Goal: Task Accomplishment & Management: Manage account settings

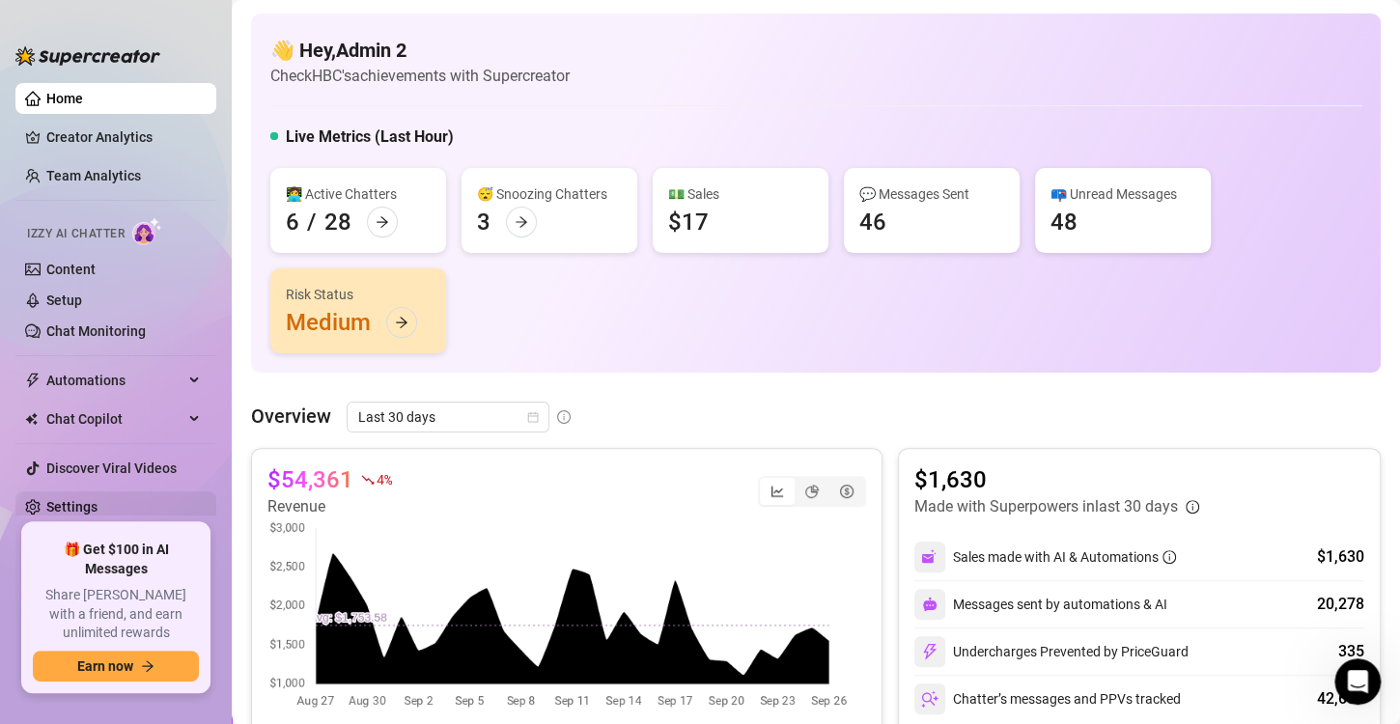
click at [91, 500] on link "Settings" at bounding box center [71, 506] width 51 height 15
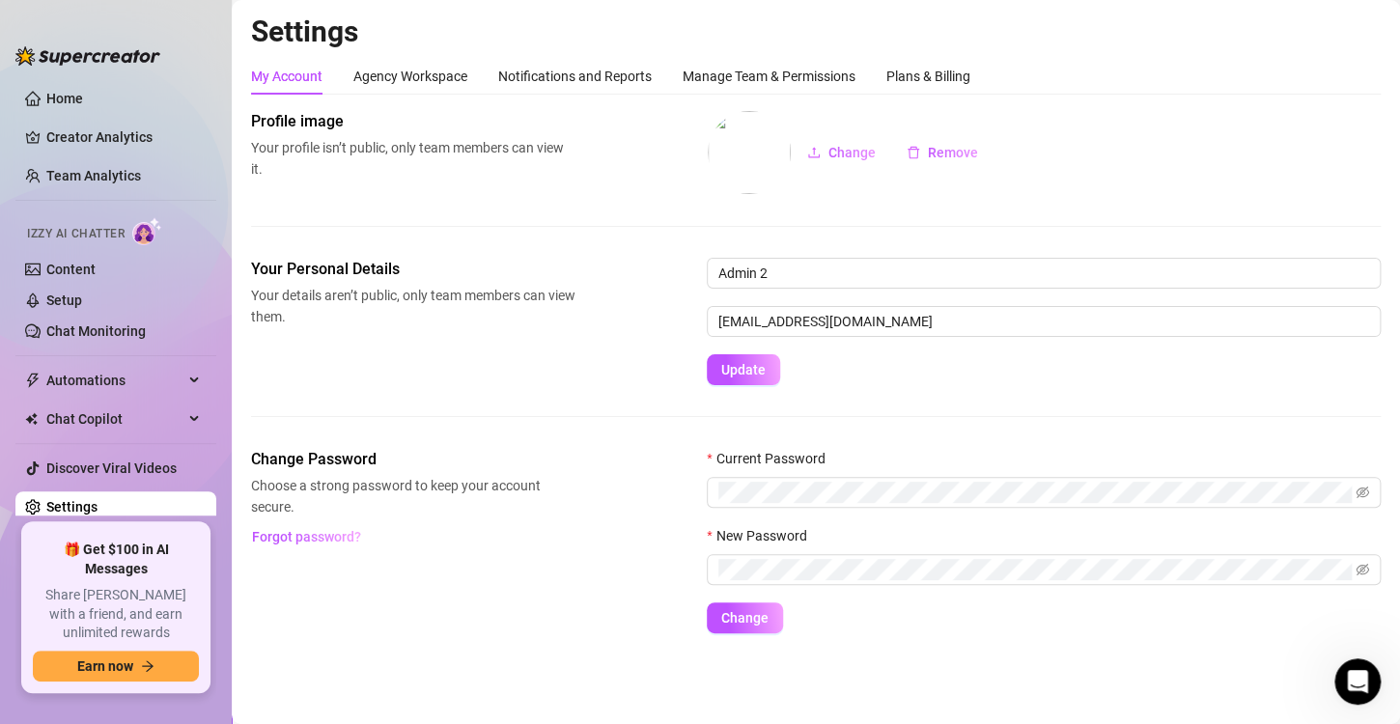
click at [790, 54] on div "Settings My Account Agency Workspace Notifications and Reports Manage Team & Pe…" at bounding box center [815, 335] width 1129 height 643
click at [788, 69] on div "Manage Team & Permissions" at bounding box center [768, 76] width 173 height 21
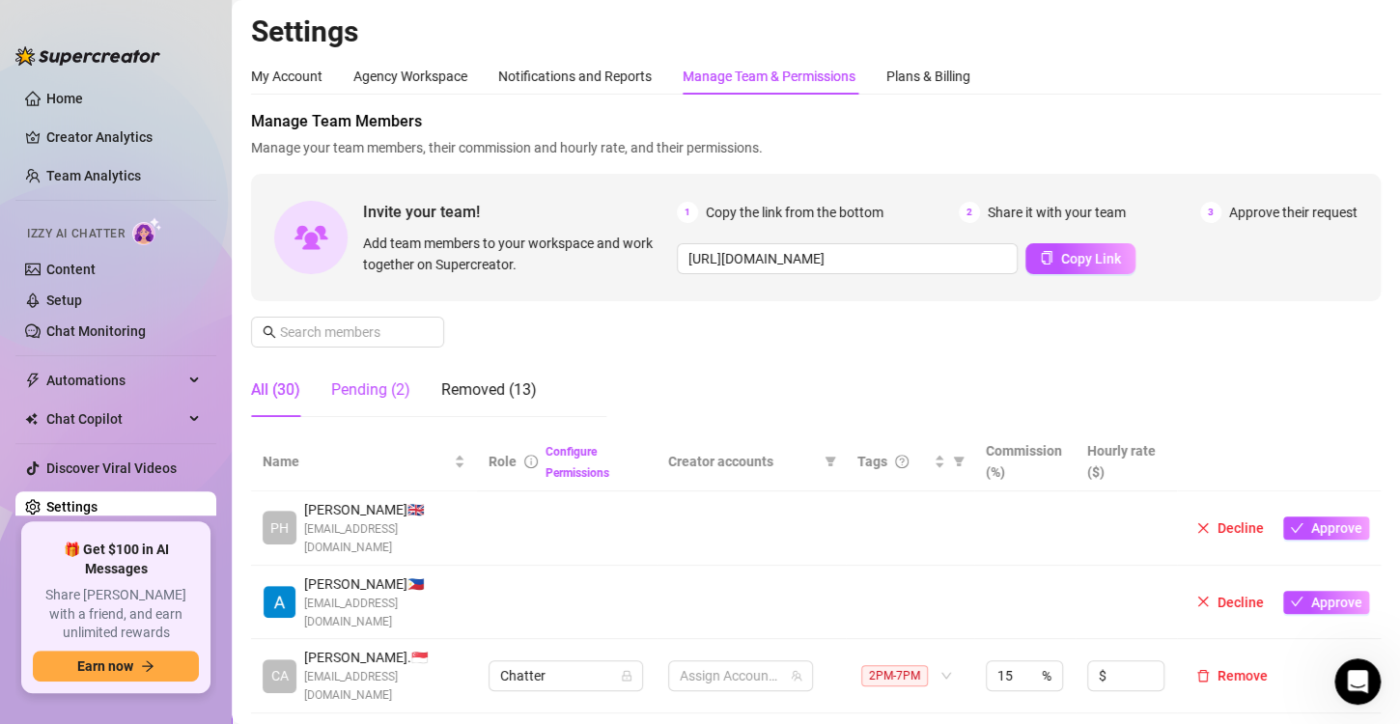
click at [387, 384] on div "Pending (2)" at bounding box center [370, 389] width 79 height 23
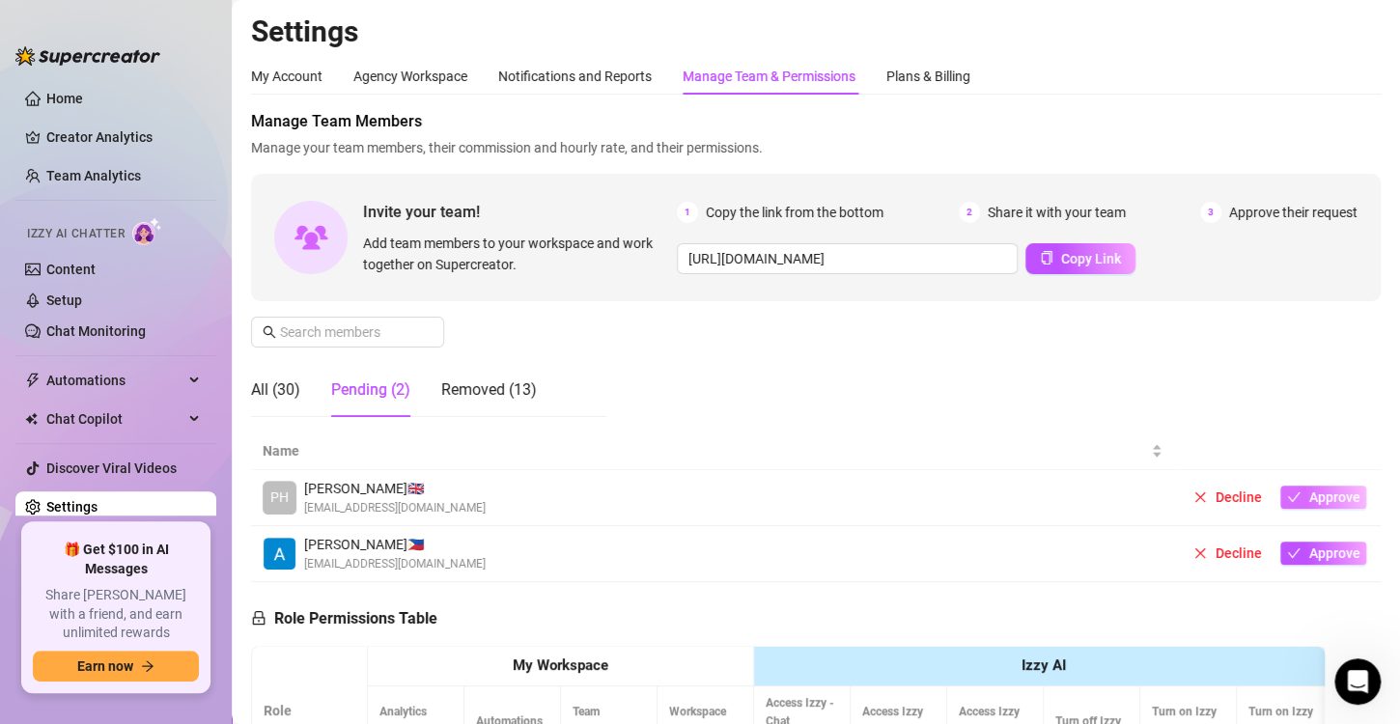
click at [1317, 491] on span "Approve" at bounding box center [1333, 496] width 51 height 15
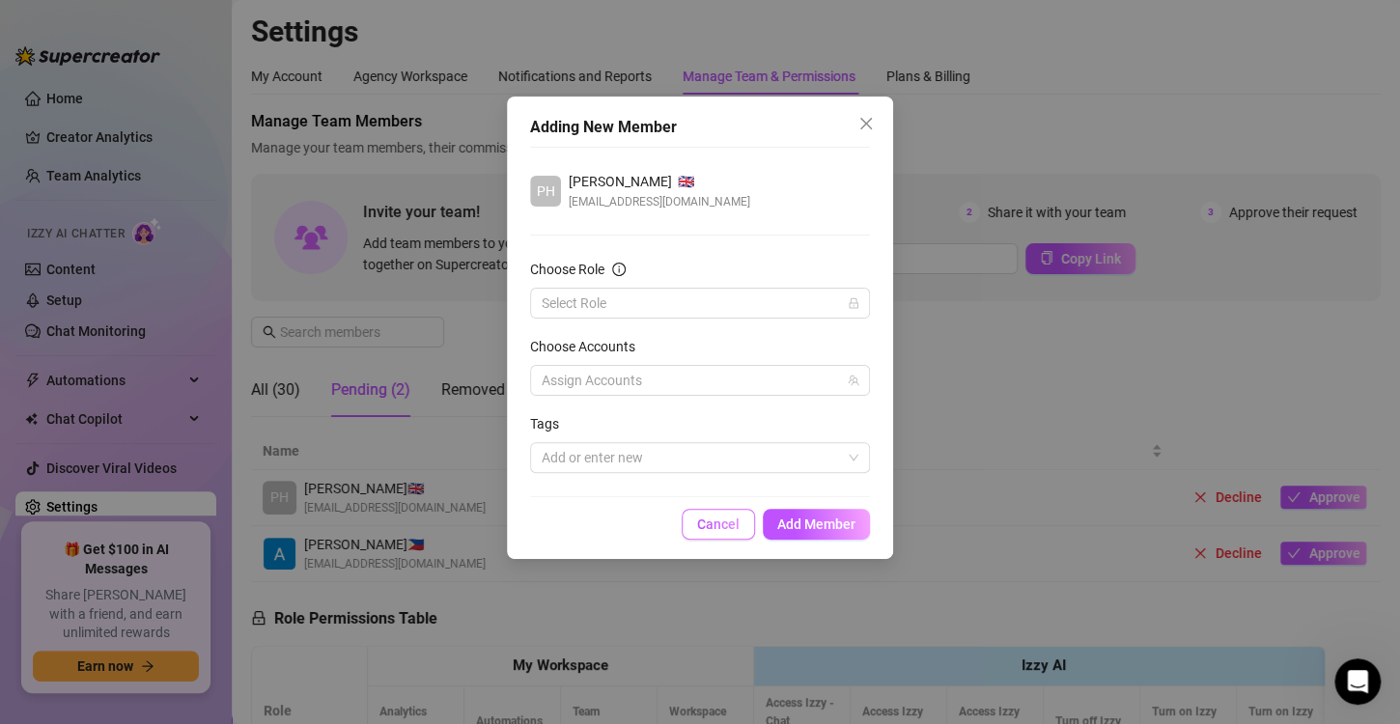
click at [692, 524] on button "Cancel" at bounding box center [717, 524] width 73 height 31
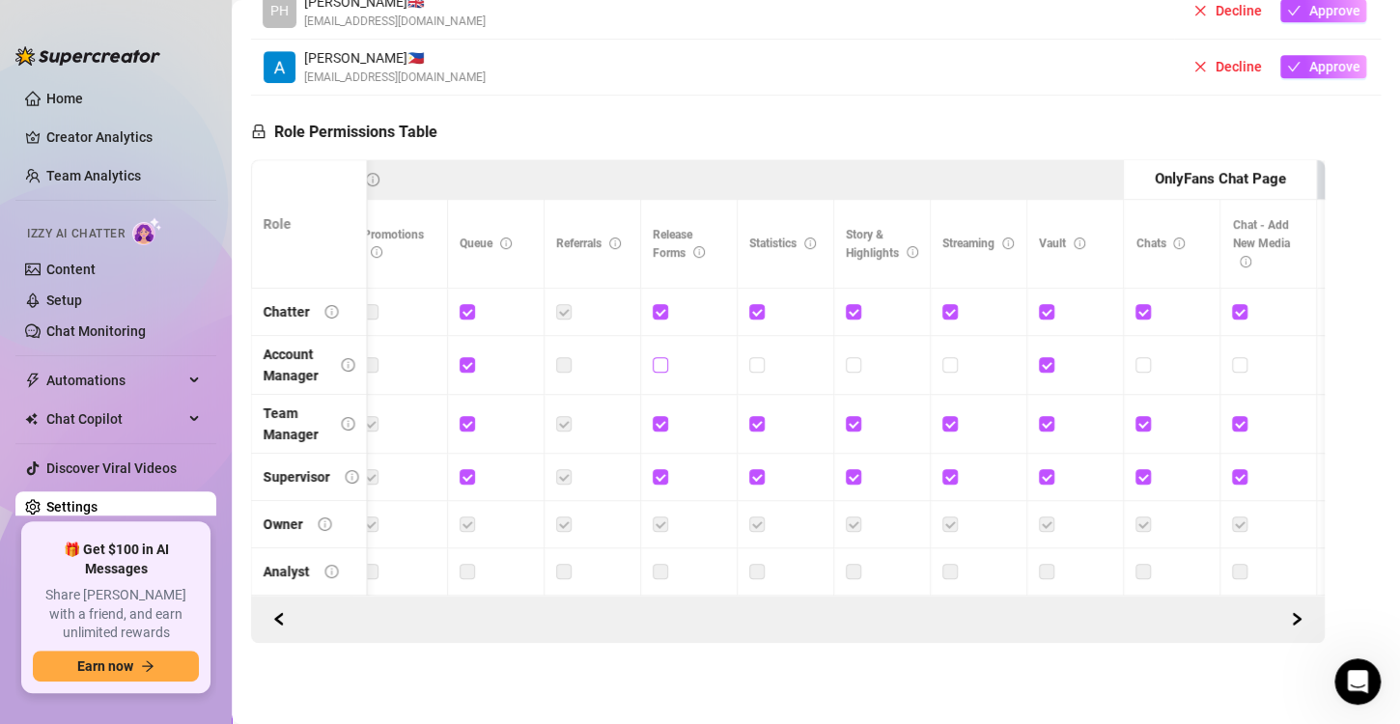
click at [657, 357] on input "checkbox" at bounding box center [659, 364] width 14 height 14
checkbox input "true"
click at [854, 357] on input "checkbox" at bounding box center [853, 364] width 14 height 14
checkbox input "true"
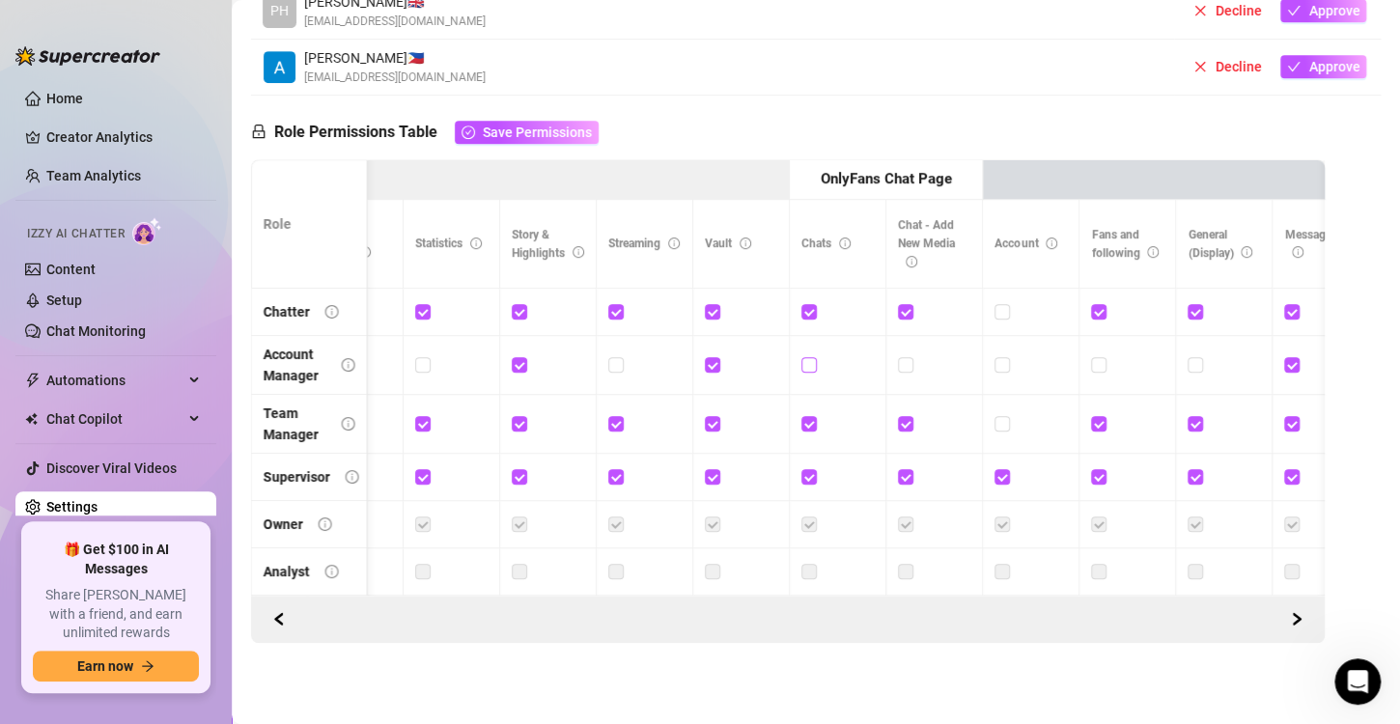
click at [803, 357] on input "checkbox" at bounding box center [808, 364] width 14 height 14
checkbox input "true"
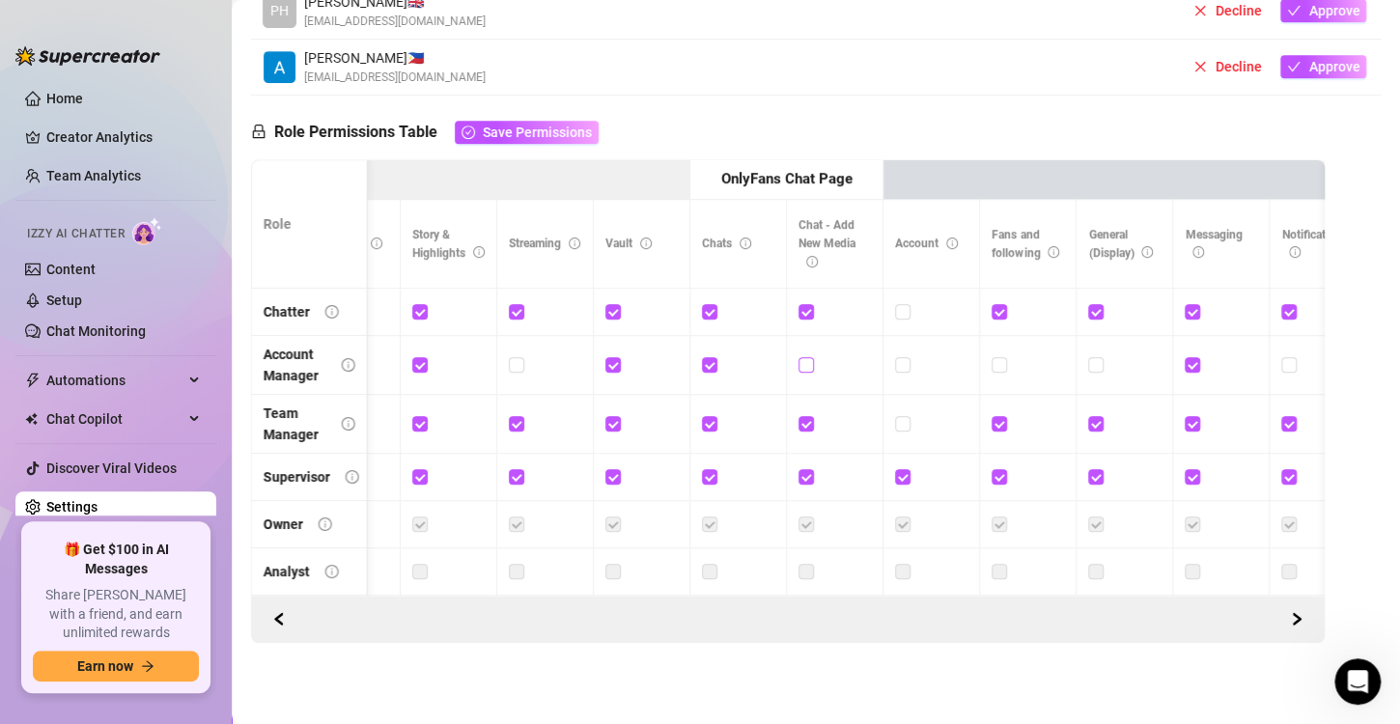
click at [802, 357] on input "checkbox" at bounding box center [805, 364] width 14 height 14
checkbox input "true"
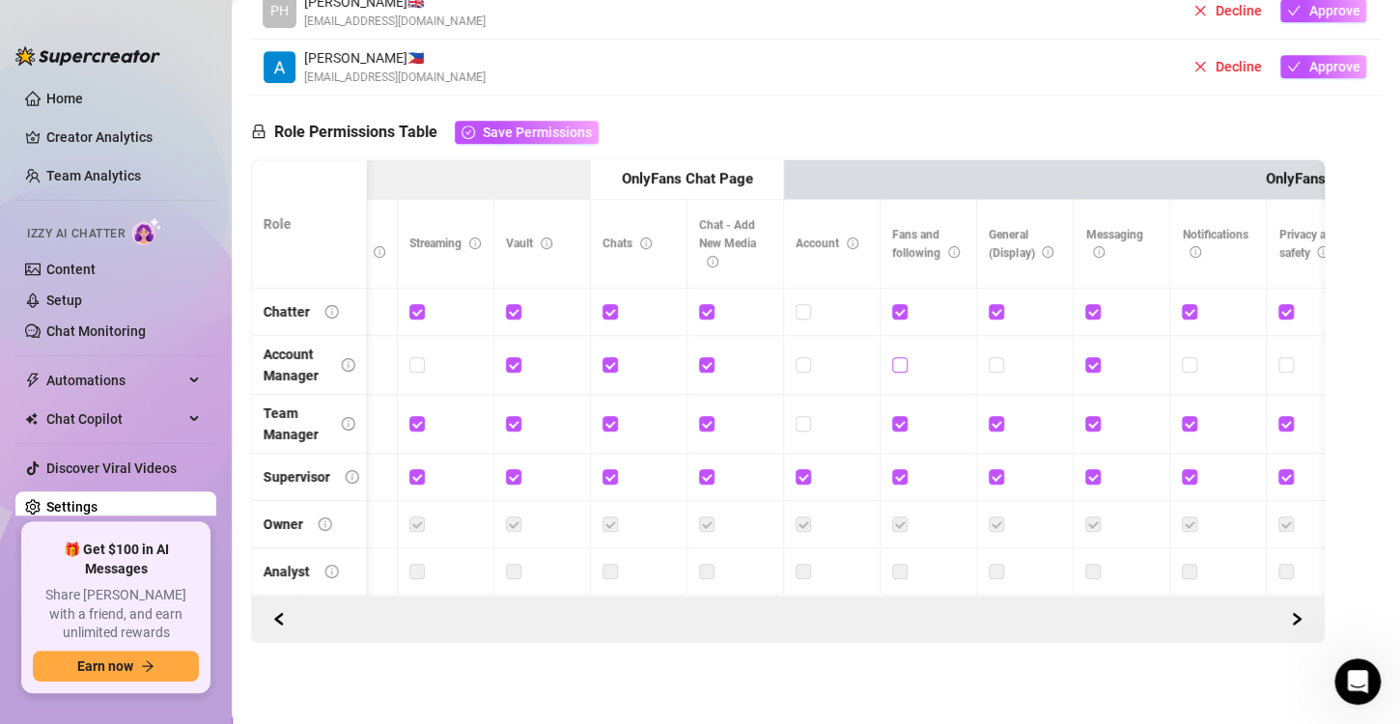
click at [898, 357] on input "checkbox" at bounding box center [899, 364] width 14 height 14
checkbox input "true"
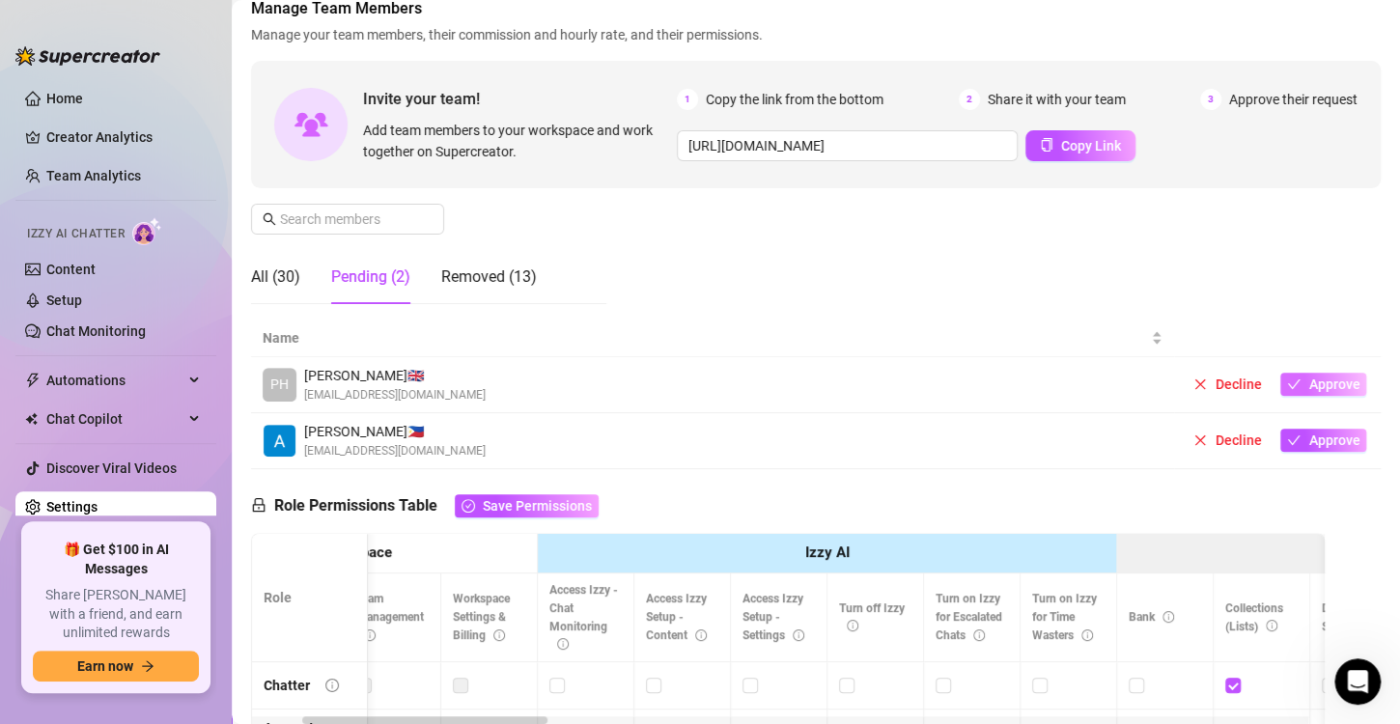
click at [1319, 383] on span "Approve" at bounding box center [1333, 383] width 51 height 15
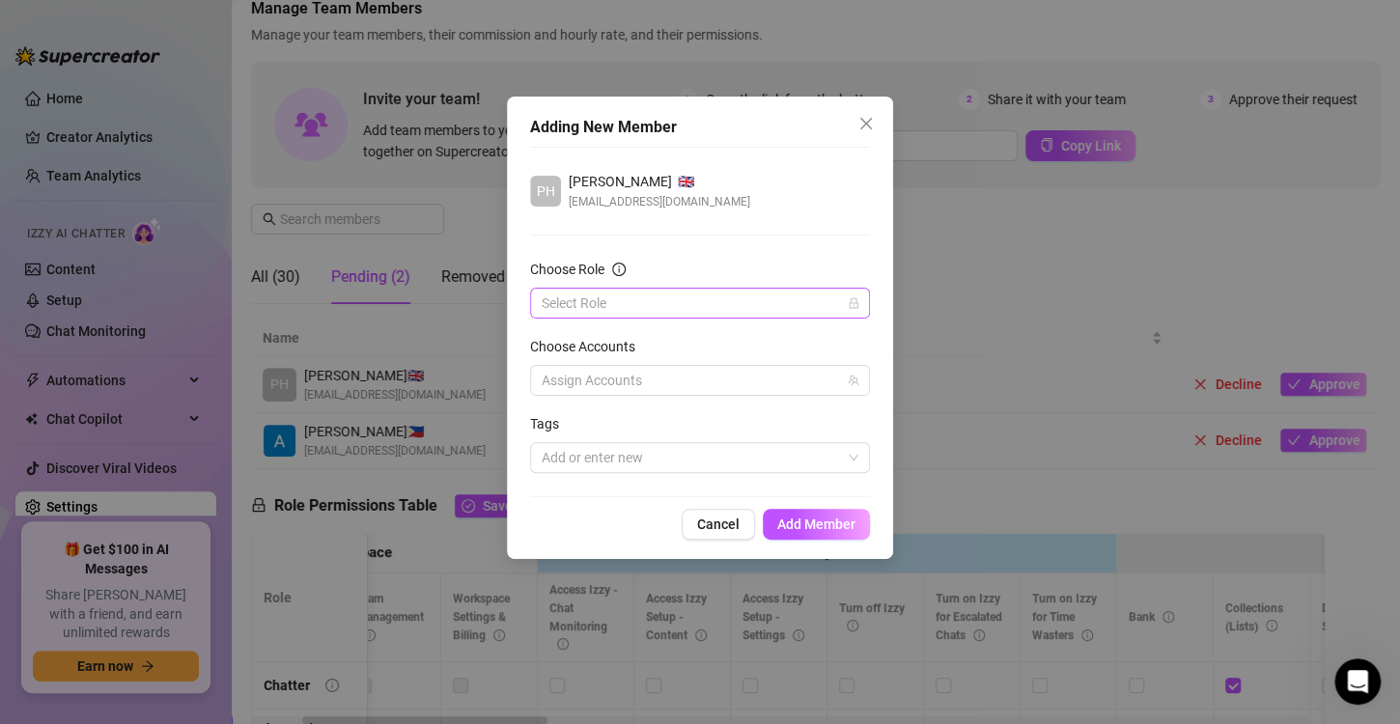
click at [592, 296] on input "Choose Role" at bounding box center [690, 303] width 299 height 29
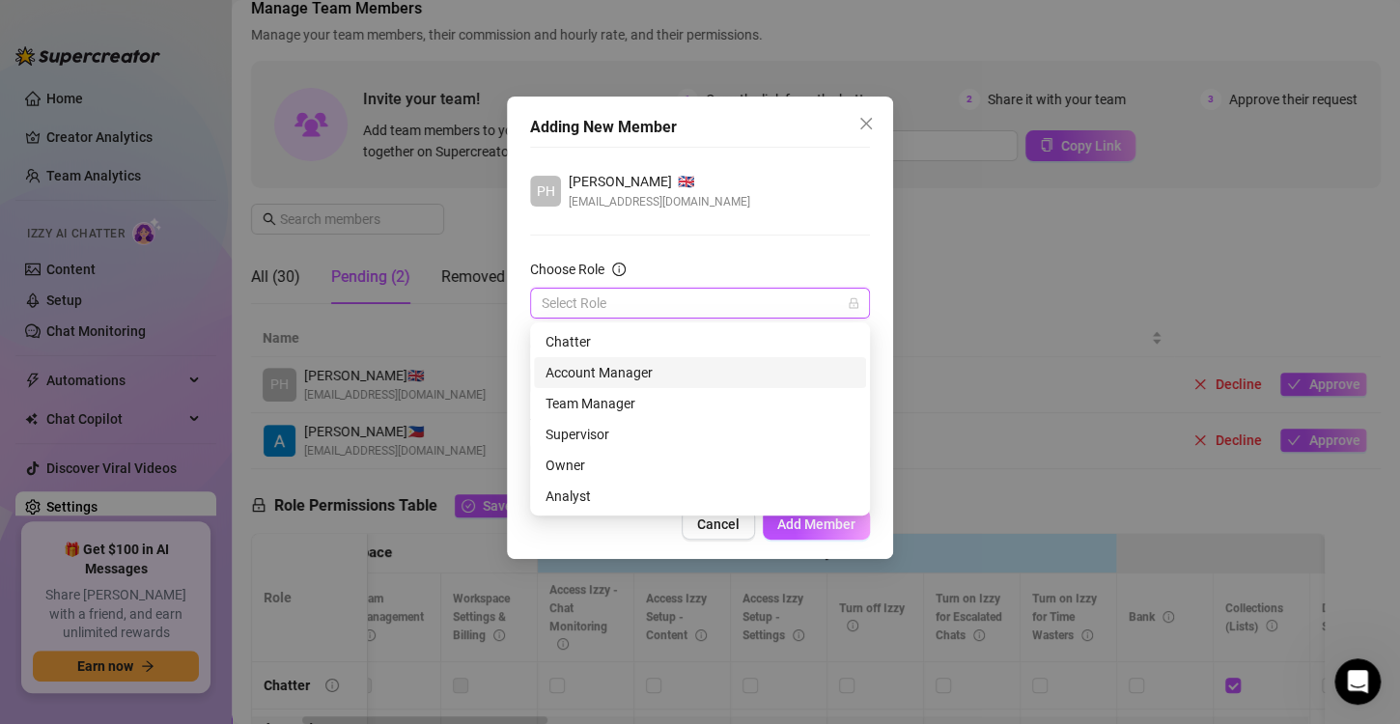
click at [589, 370] on div "Account Manager" at bounding box center [699, 372] width 309 height 21
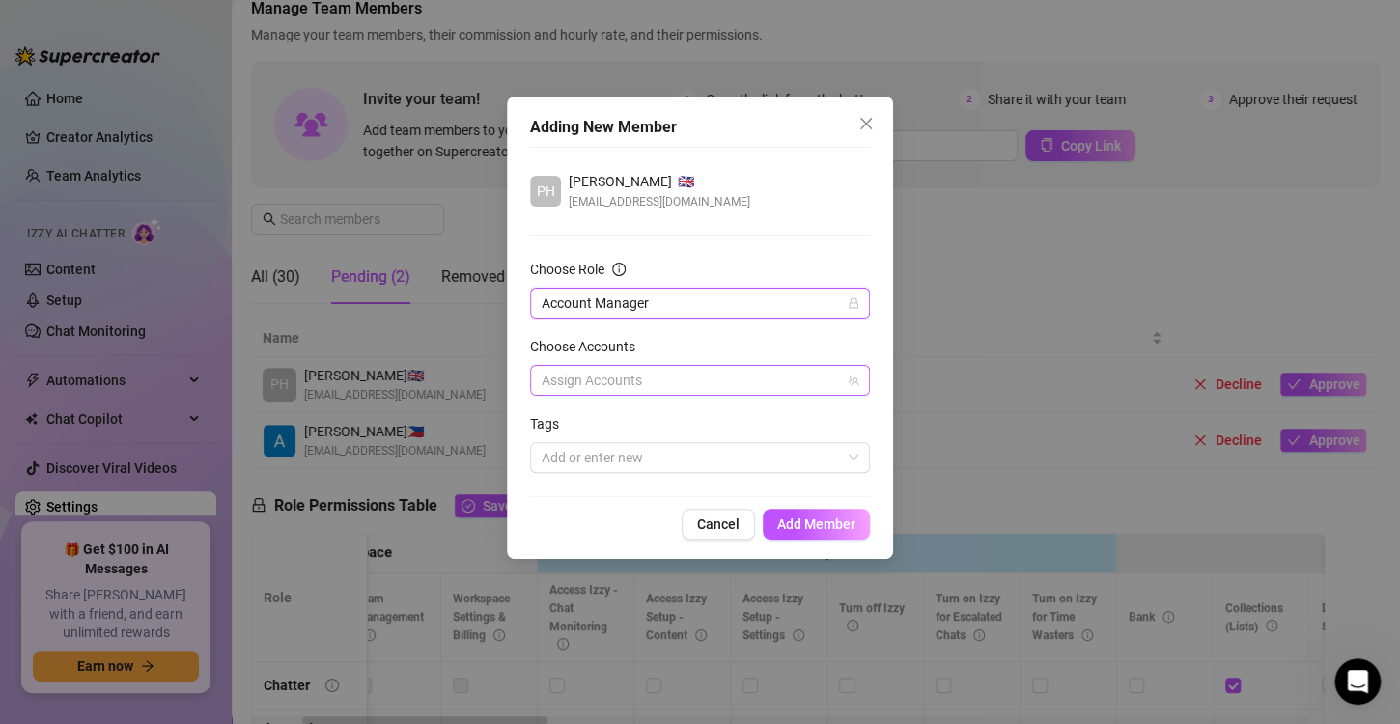
click at [638, 374] on div at bounding box center [690, 380] width 312 height 27
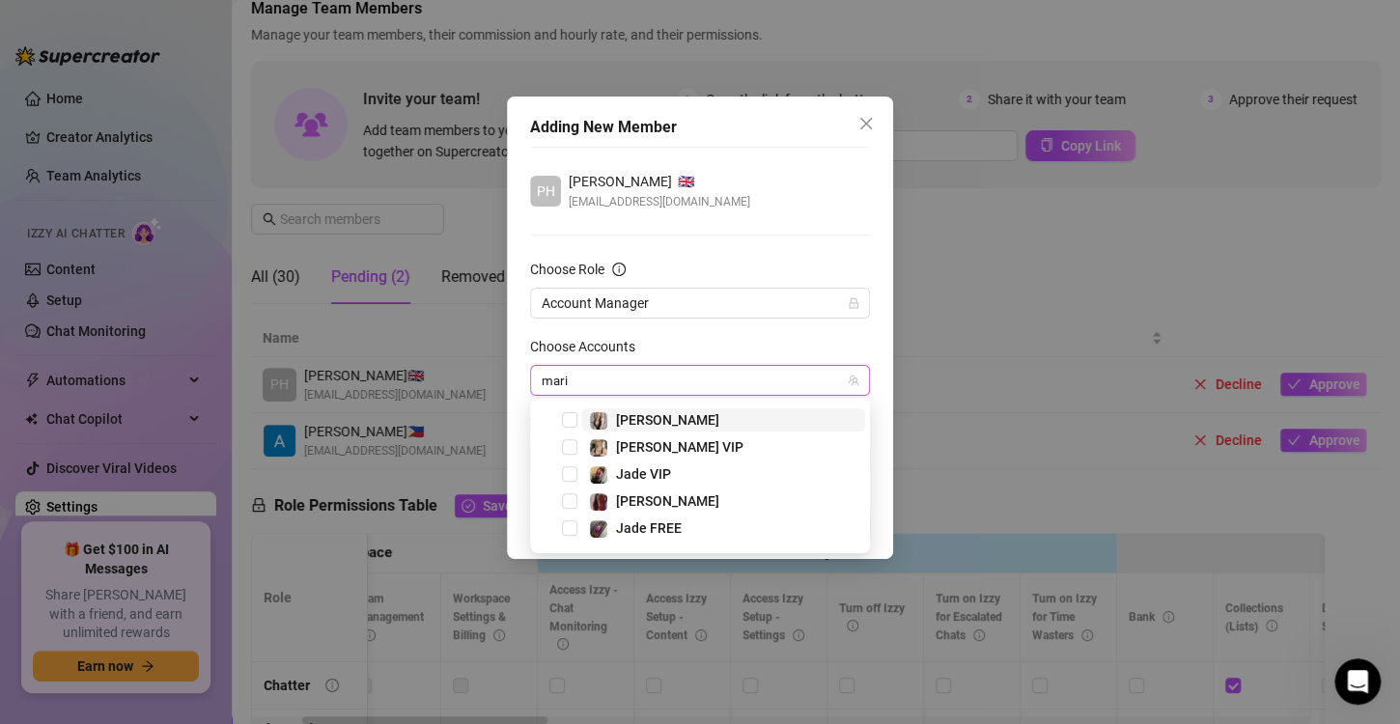
type input "[PERSON_NAME]"
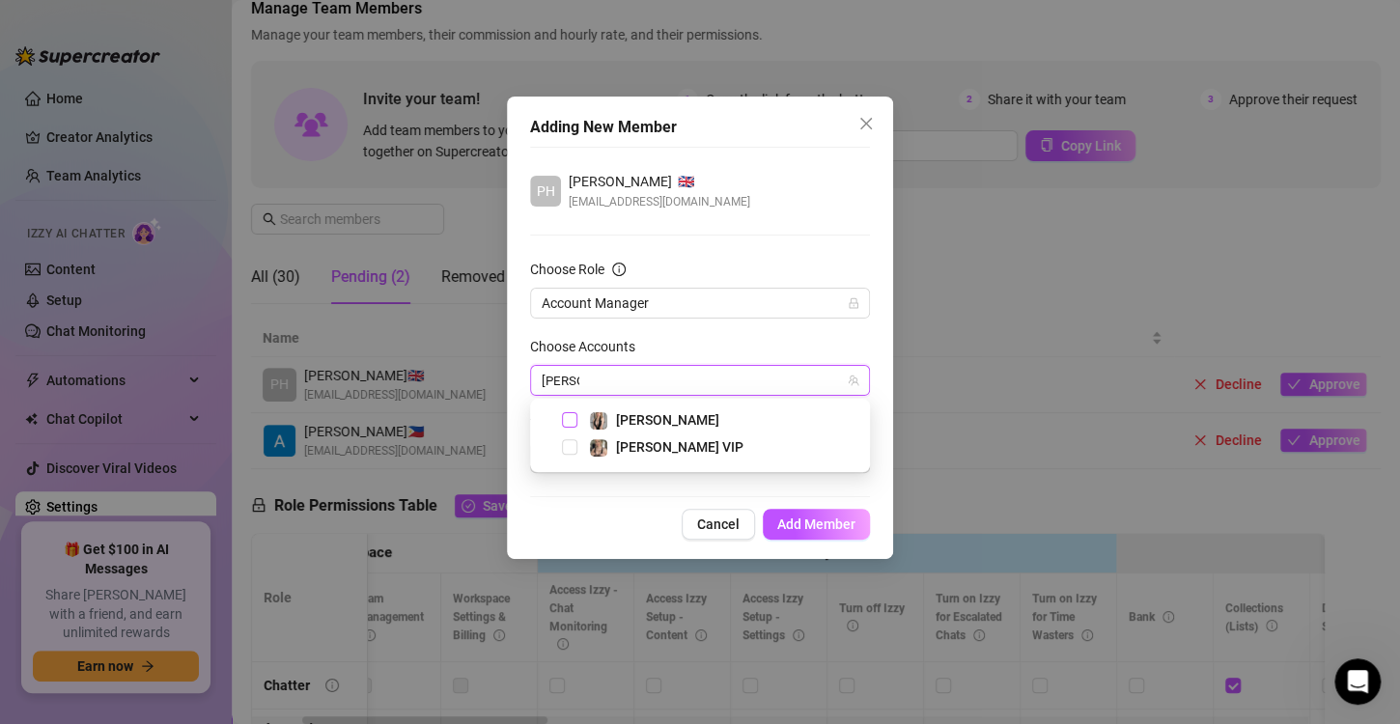
click at [567, 421] on span "Select tree node" at bounding box center [569, 419] width 15 height 15
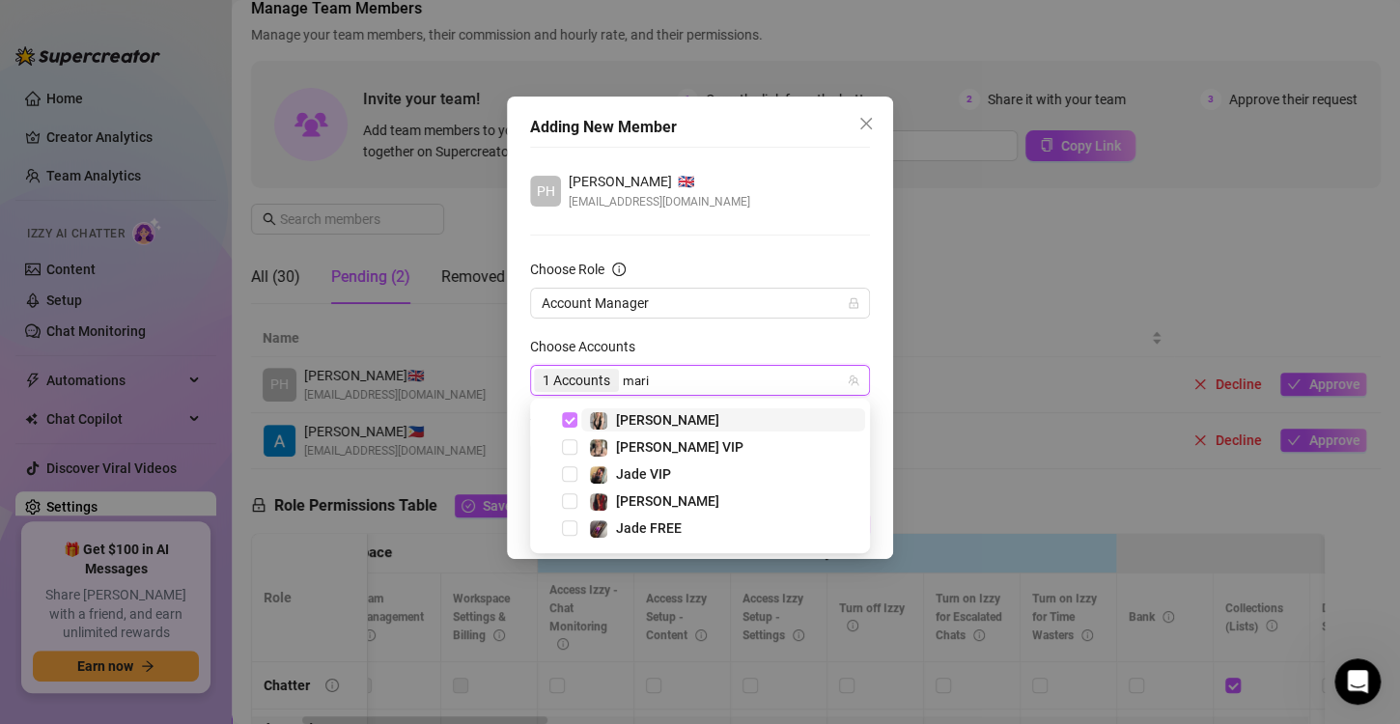
type input "[PERSON_NAME]"
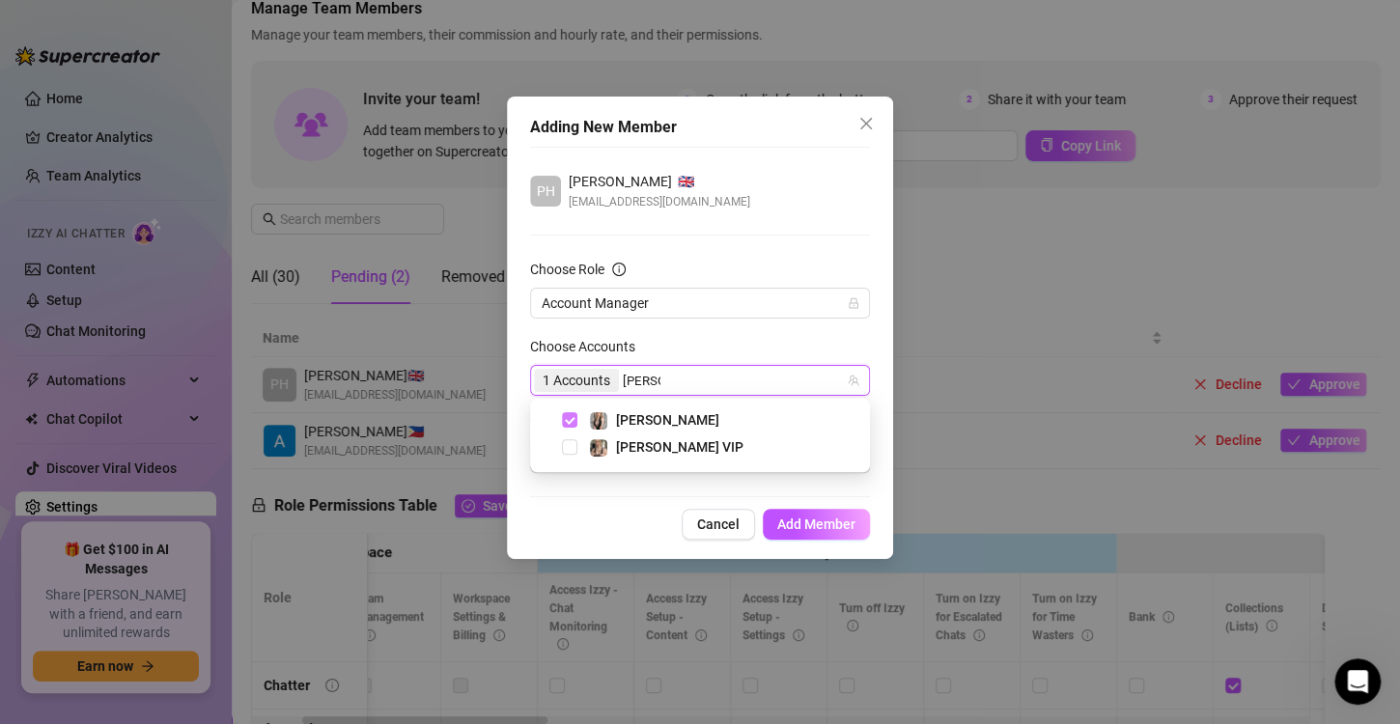
click at [567, 451] on span "Select tree node" at bounding box center [569, 446] width 15 height 15
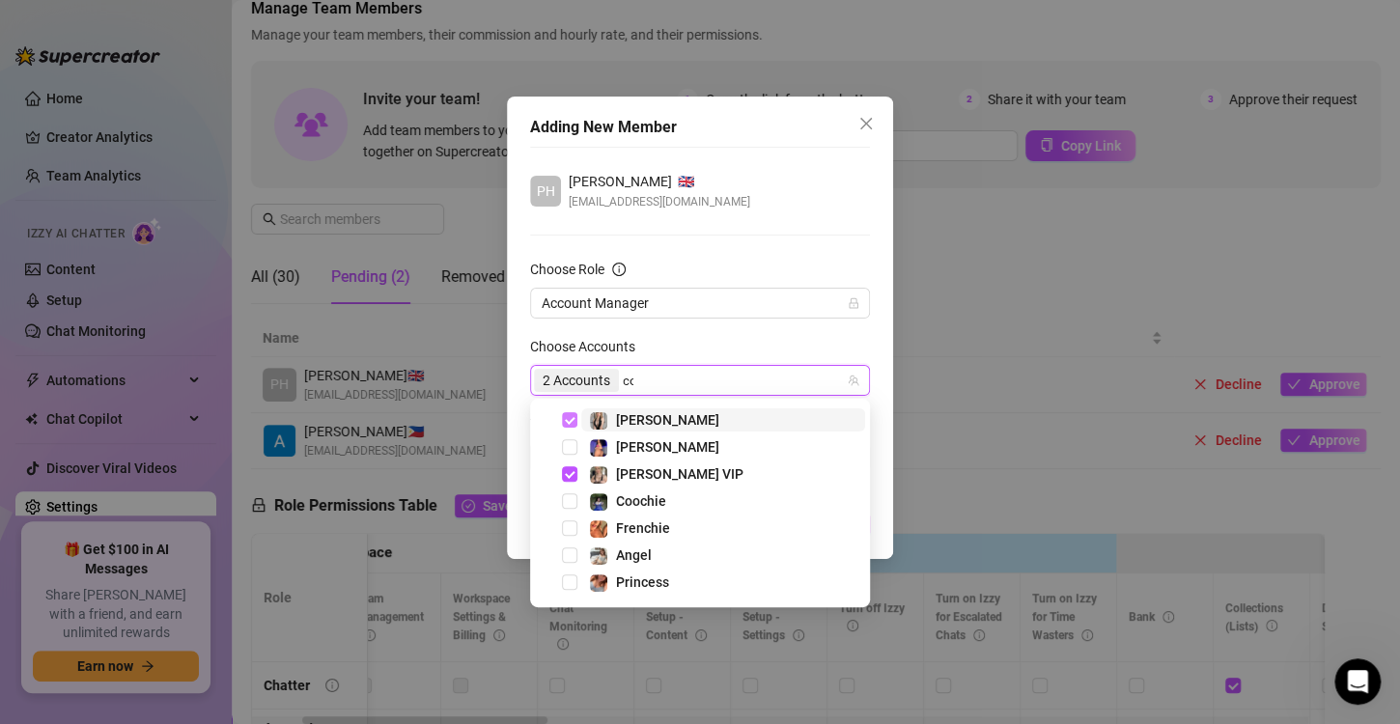
type input "coo"
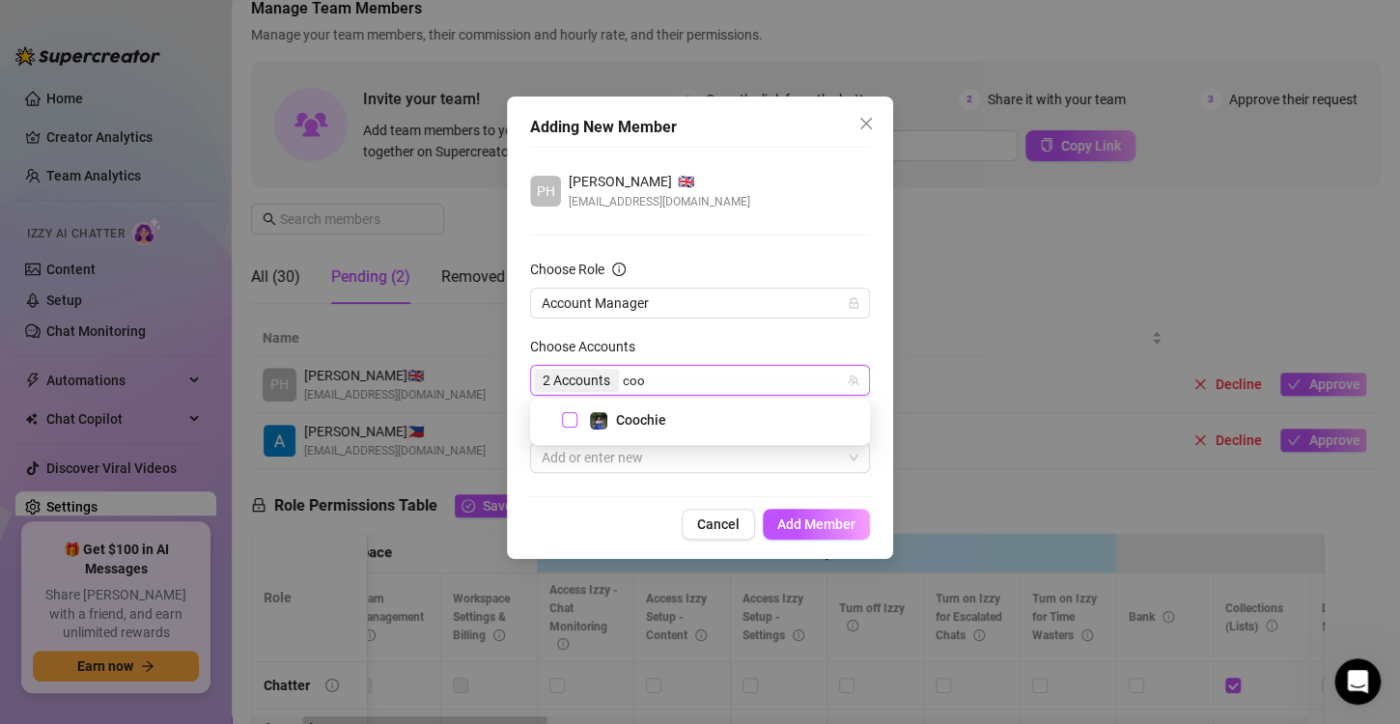
click at [566, 417] on span "Select tree node" at bounding box center [569, 419] width 15 height 15
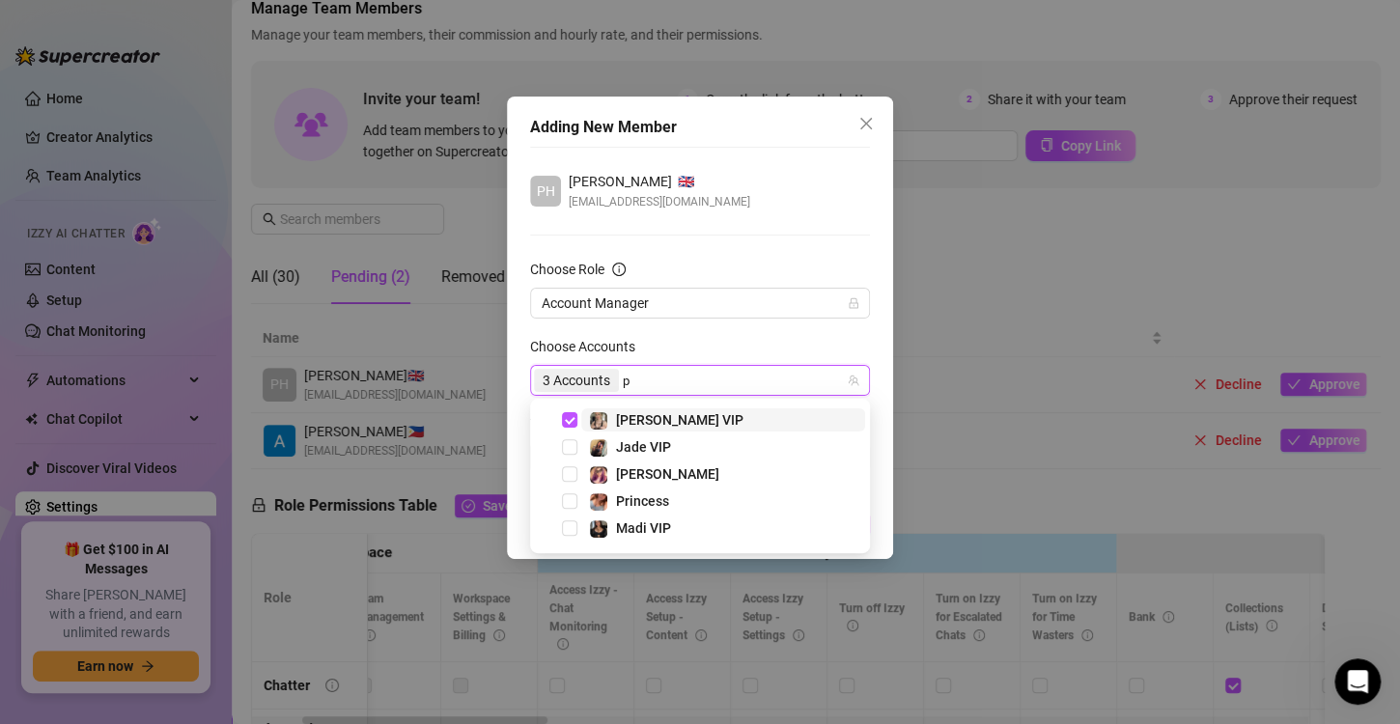
type input "pr"
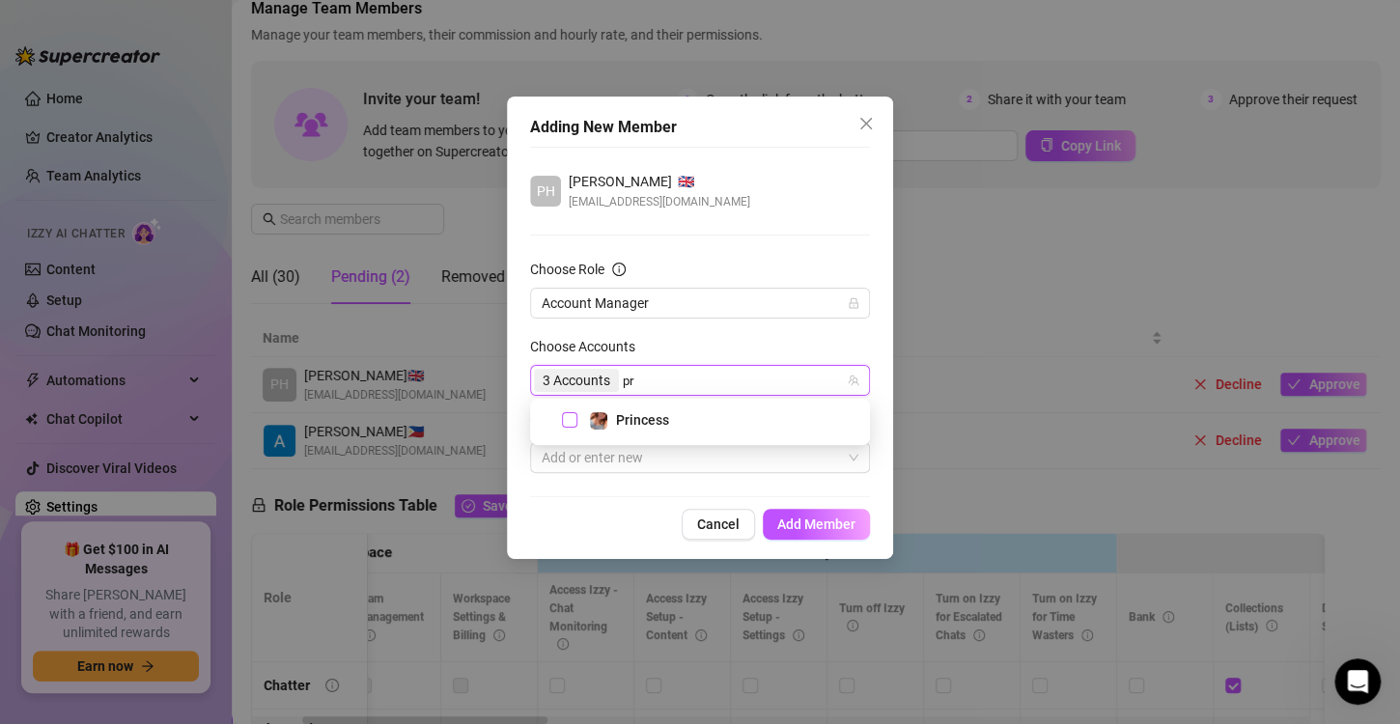
click at [569, 421] on span "Select tree node" at bounding box center [569, 419] width 15 height 15
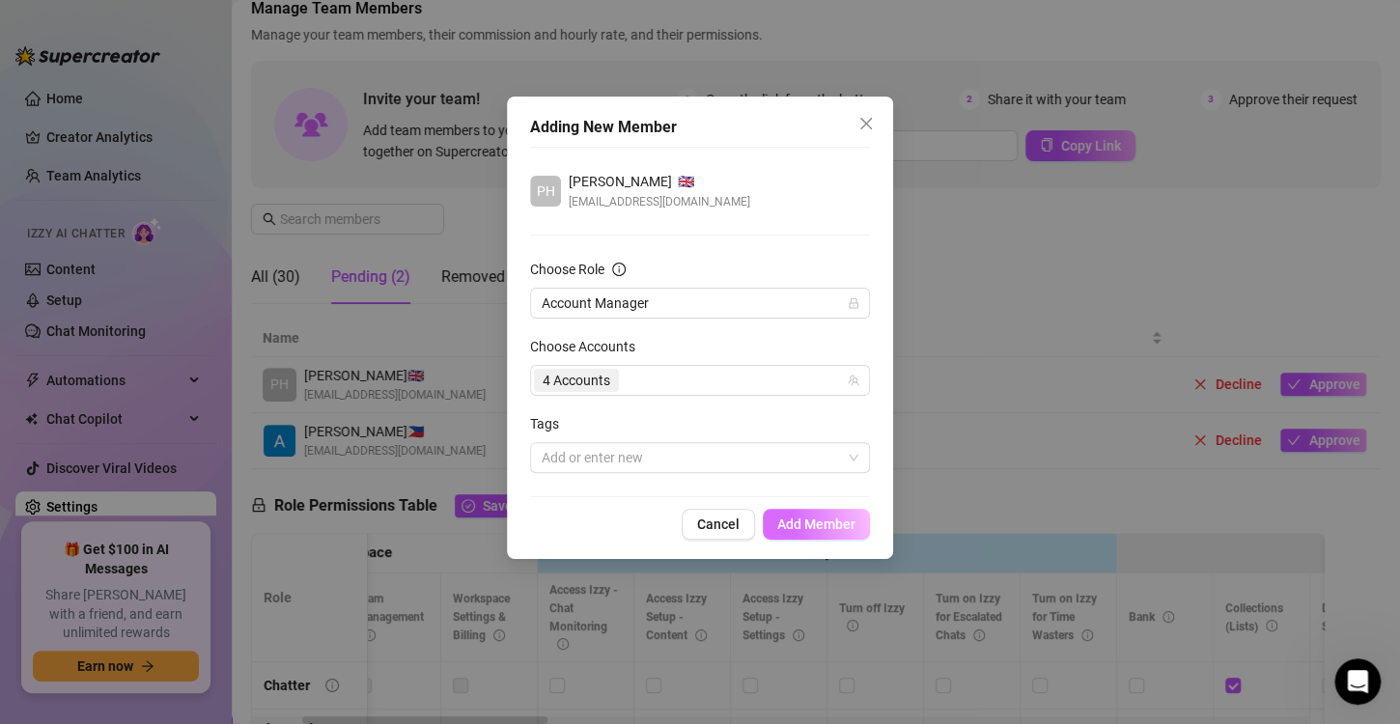
click at [786, 528] on span "Add Member" at bounding box center [816, 523] width 78 height 15
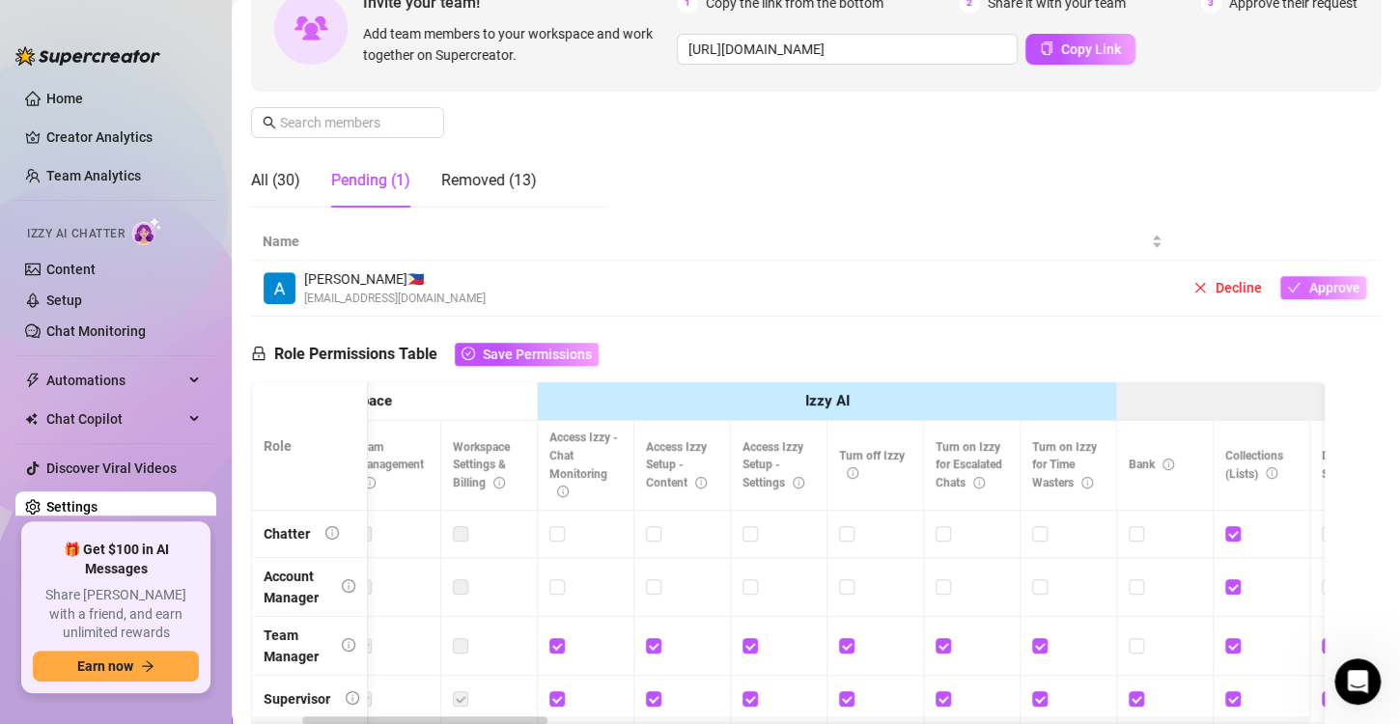
click at [1308, 293] on span "Approve" at bounding box center [1333, 287] width 51 height 15
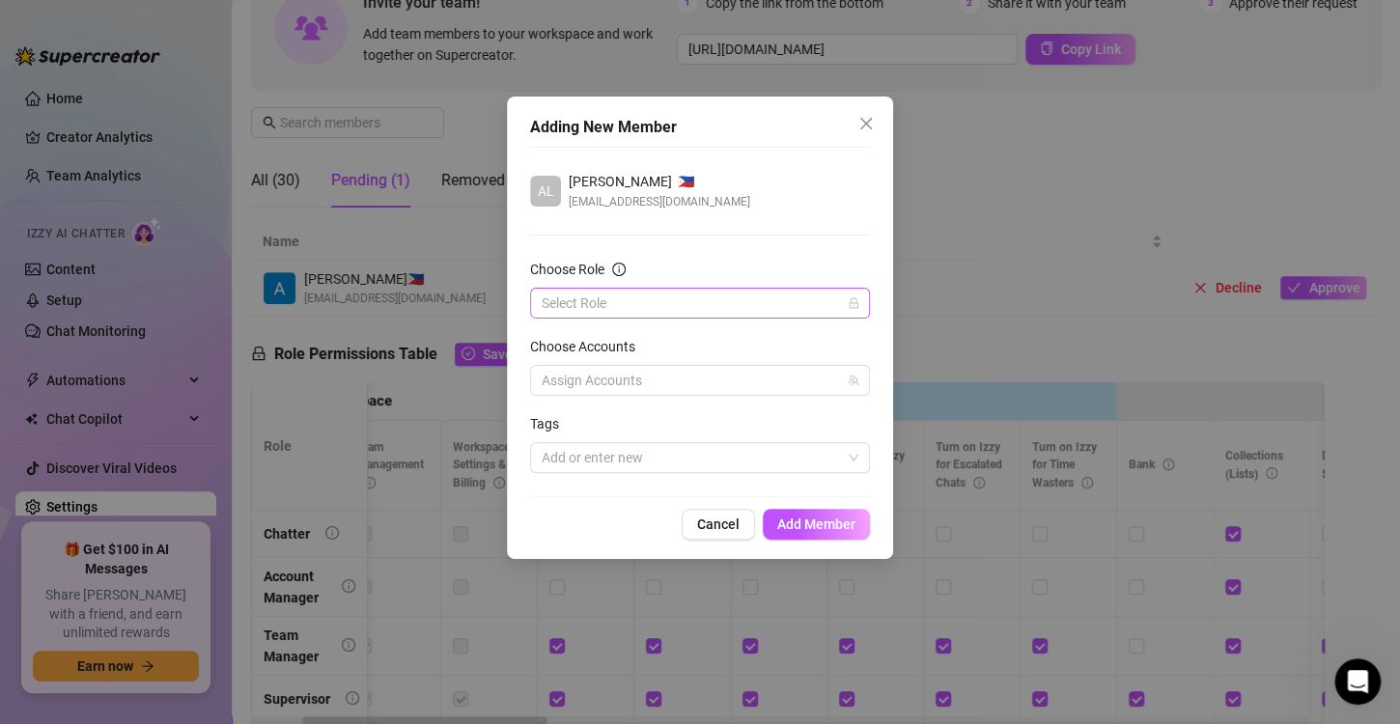
click at [677, 304] on input "Choose Role" at bounding box center [690, 303] width 299 height 29
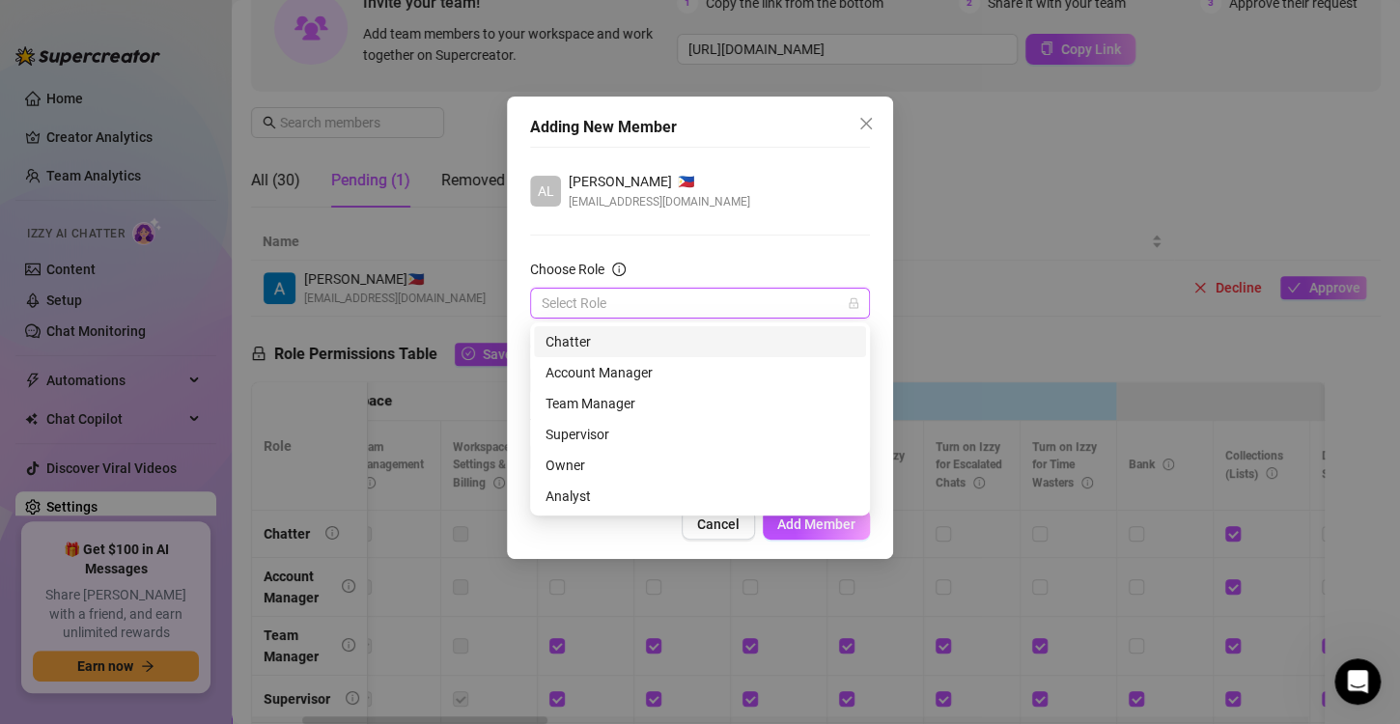
click at [607, 343] on div "Chatter" at bounding box center [699, 341] width 309 height 21
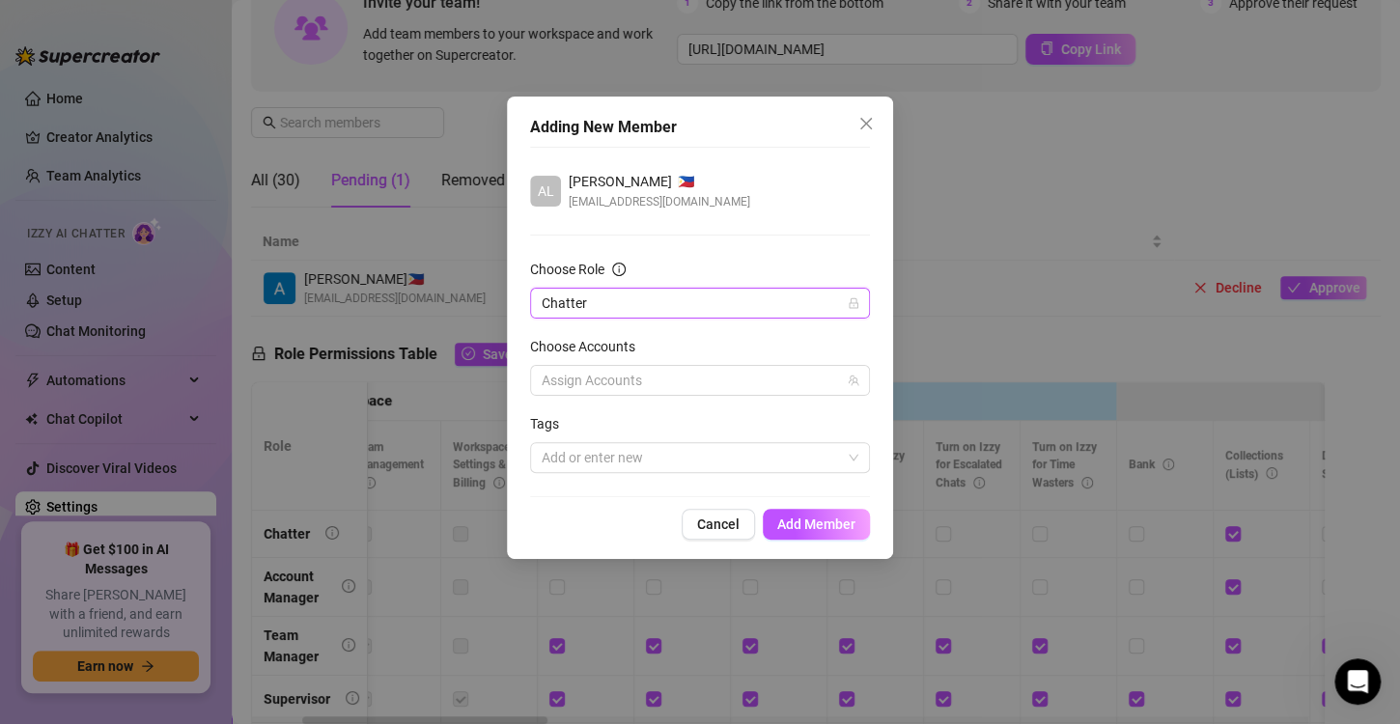
click at [721, 239] on div "AL [PERSON_NAME] 🇵🇭 [EMAIL_ADDRESS][DOMAIN_NAME] Choose Role Chatter Chatter Ch…" at bounding box center [700, 322] width 340 height 350
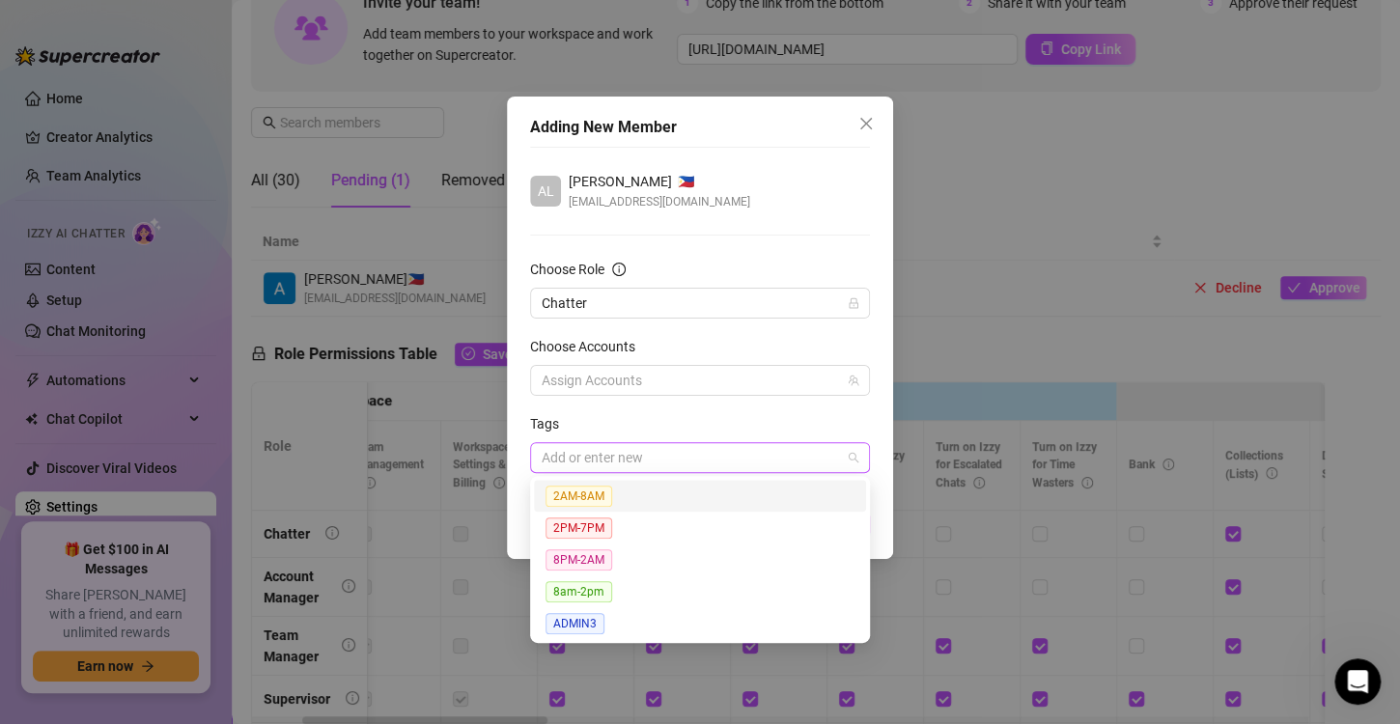
click at [714, 461] on div at bounding box center [690, 457] width 312 height 27
click at [583, 565] on span "8PM-2AM" at bounding box center [578, 559] width 67 height 21
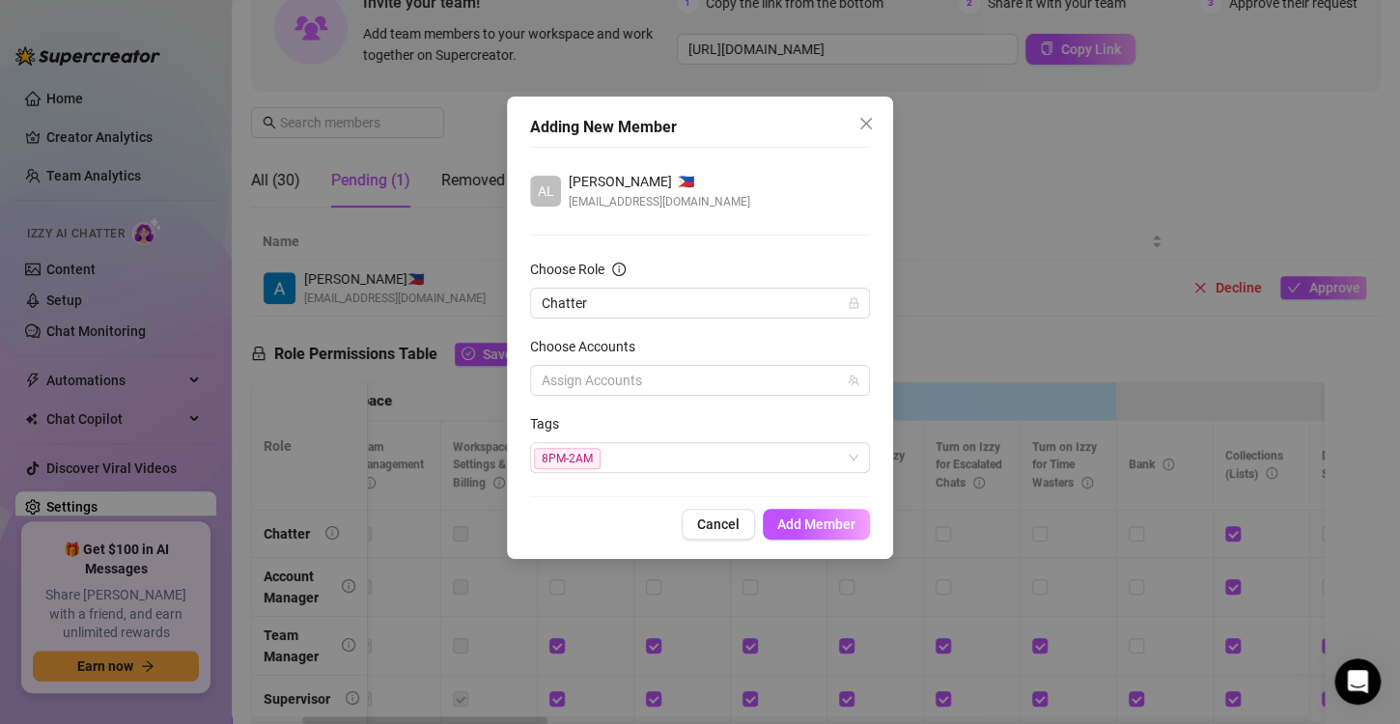
click at [679, 413] on div "Tags" at bounding box center [700, 427] width 340 height 29
click at [824, 527] on span "Add Member" at bounding box center [816, 523] width 78 height 15
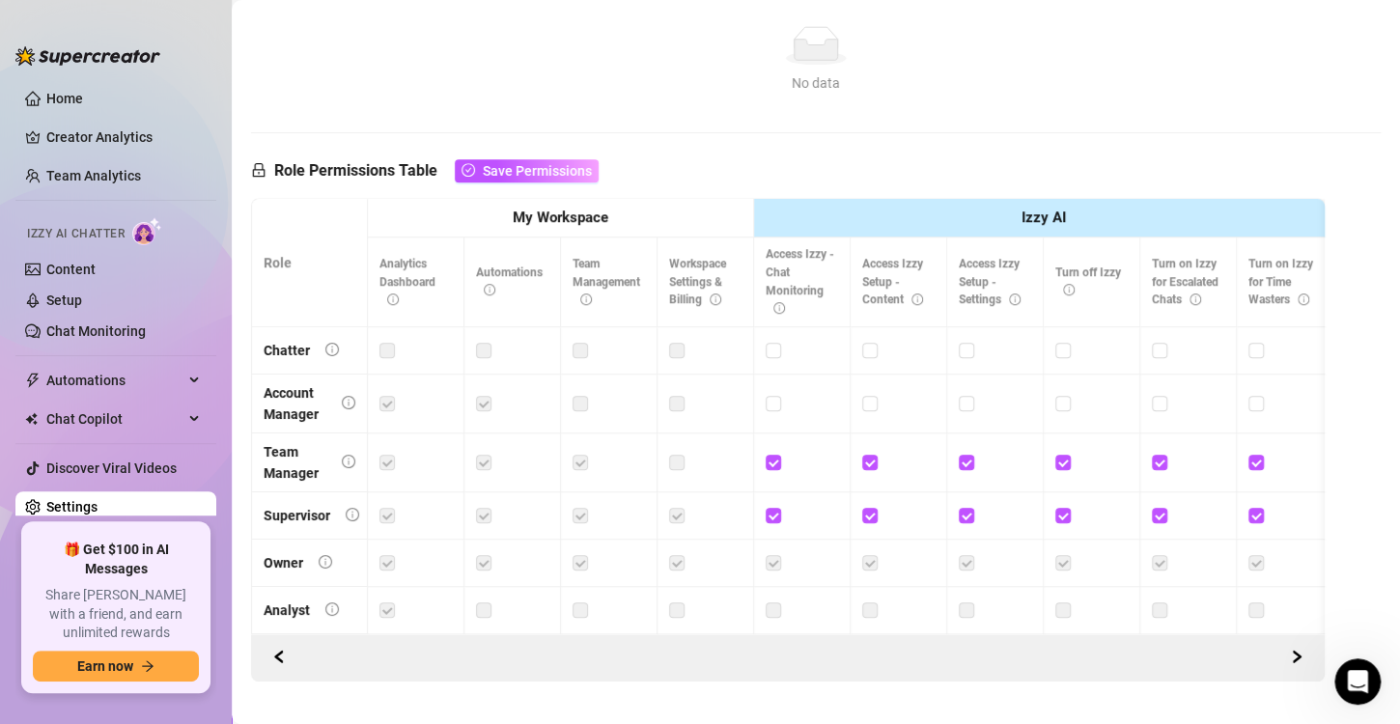
click at [482, 402] on label at bounding box center [483, 403] width 15 height 21
click at [522, 166] on span "Save Permissions" at bounding box center [537, 170] width 109 height 15
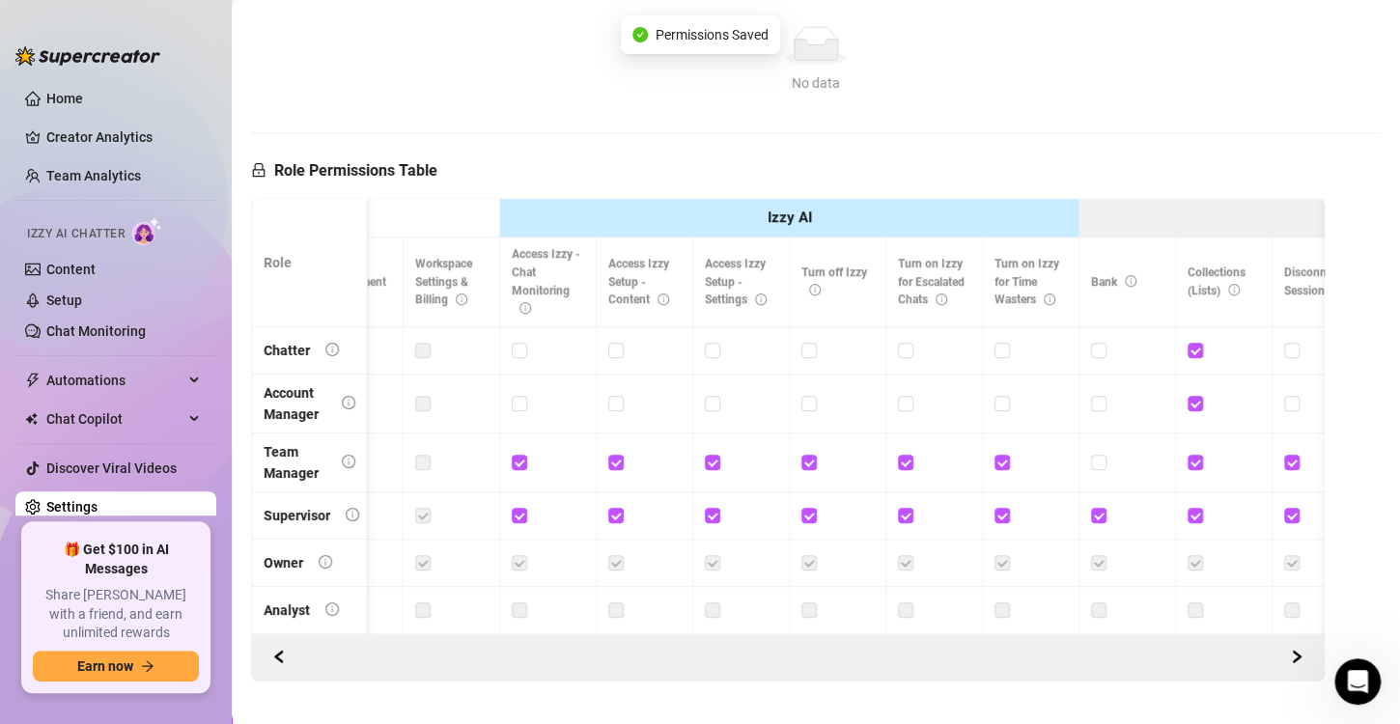
scroll to position [0, 896]
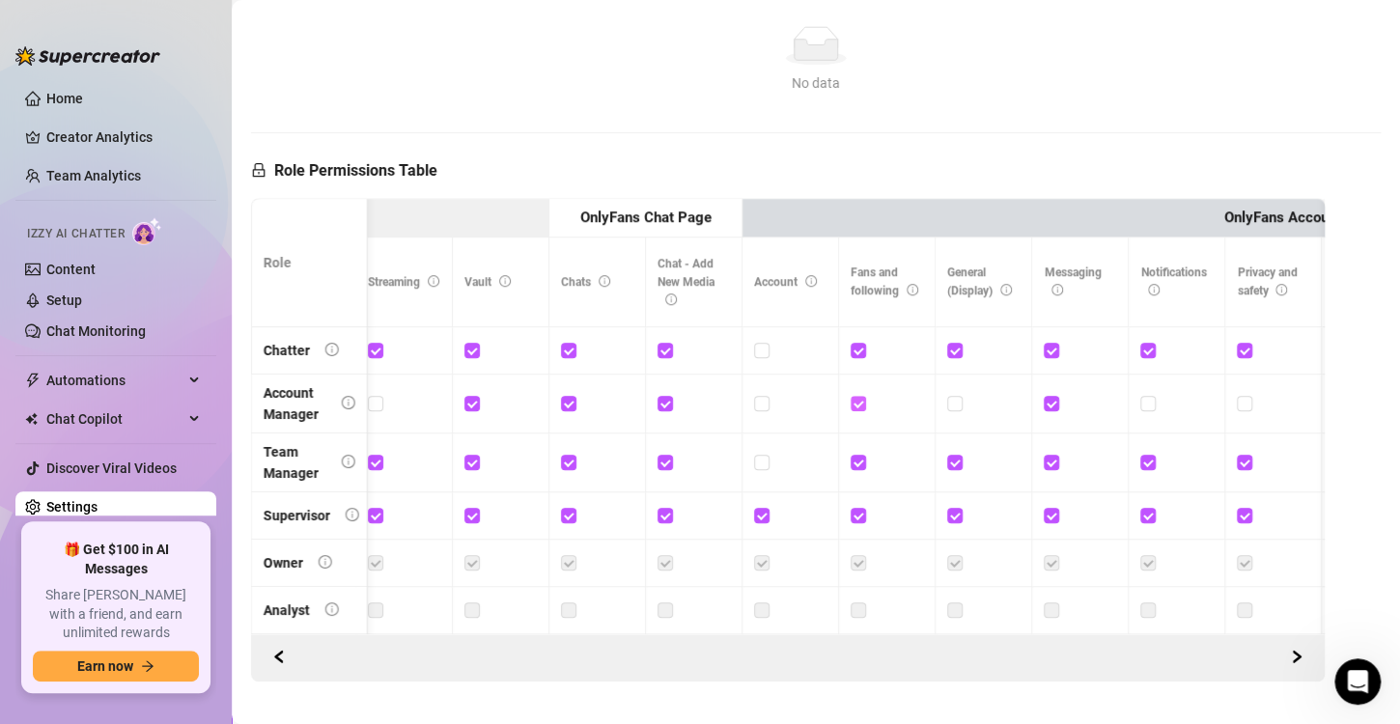
click at [858, 400] on input "checkbox" at bounding box center [857, 403] width 14 height 14
checkbox input "false"
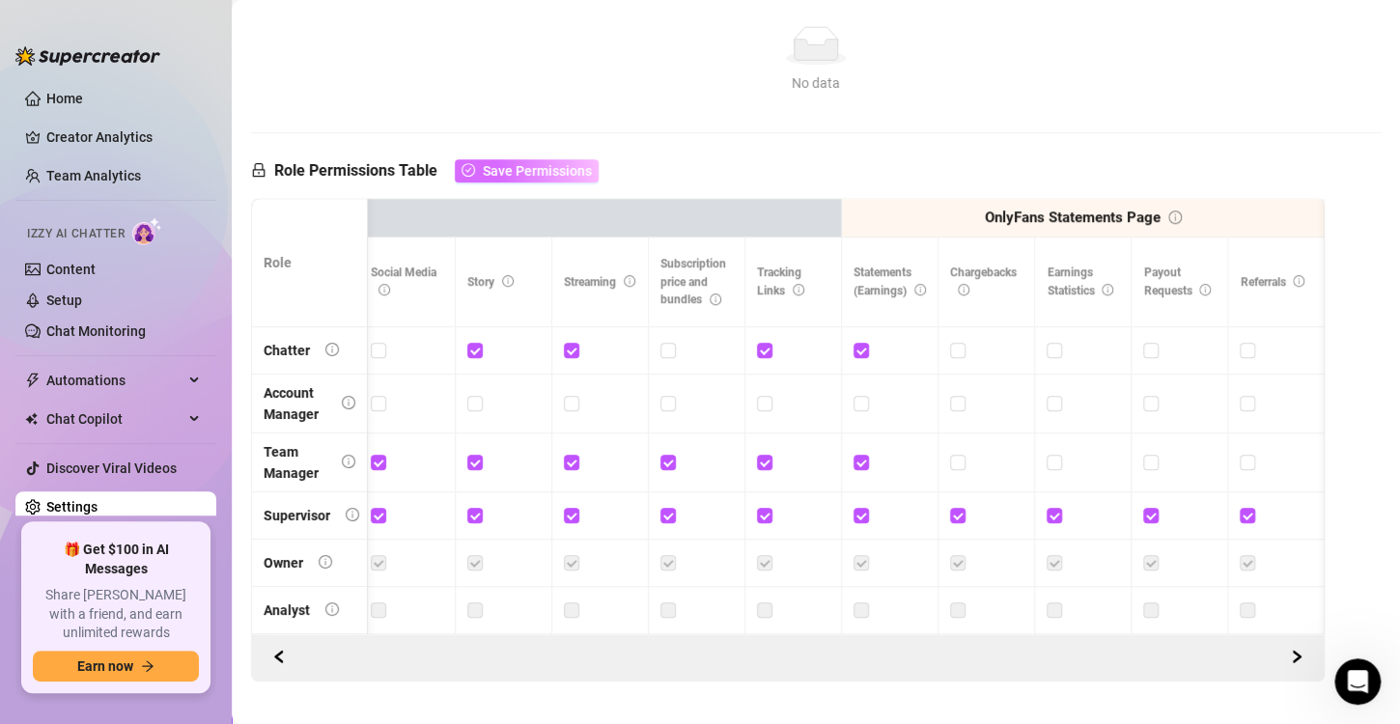
click at [560, 164] on span "Save Permissions" at bounding box center [537, 170] width 109 height 15
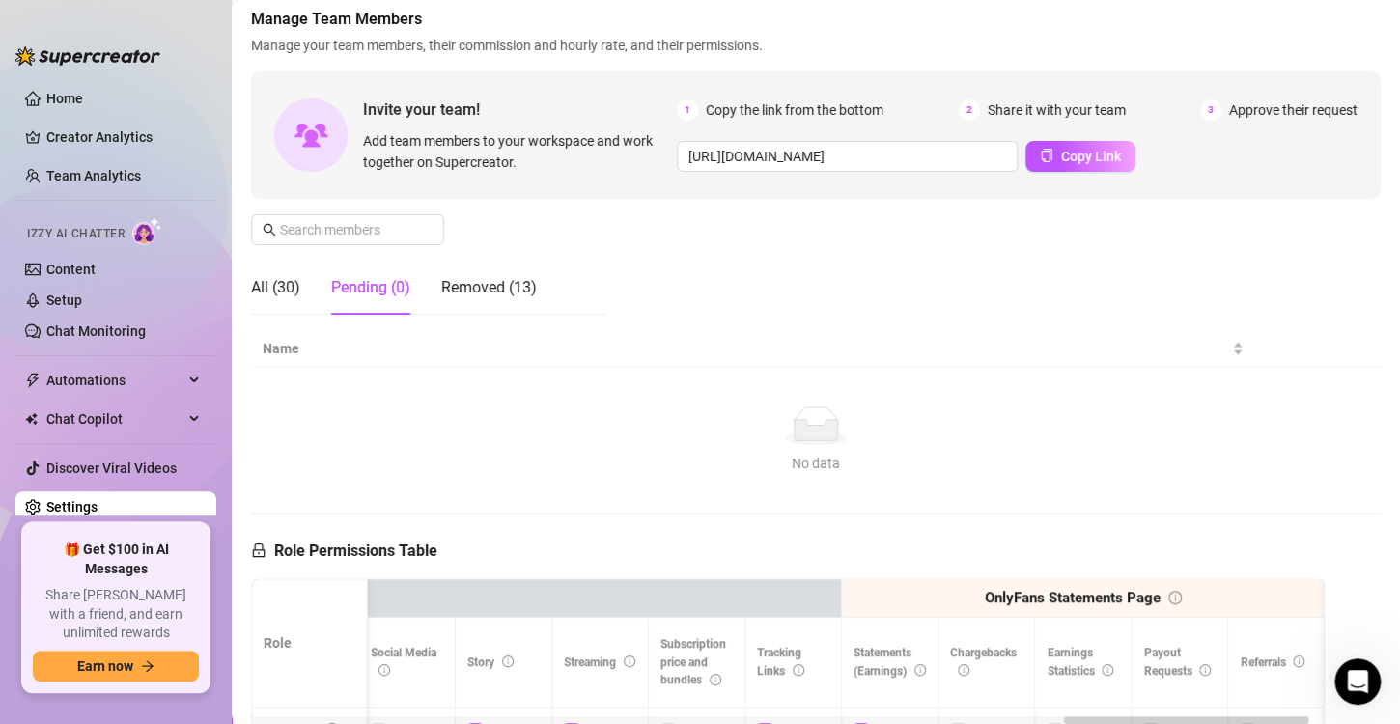
scroll to position [0, 0]
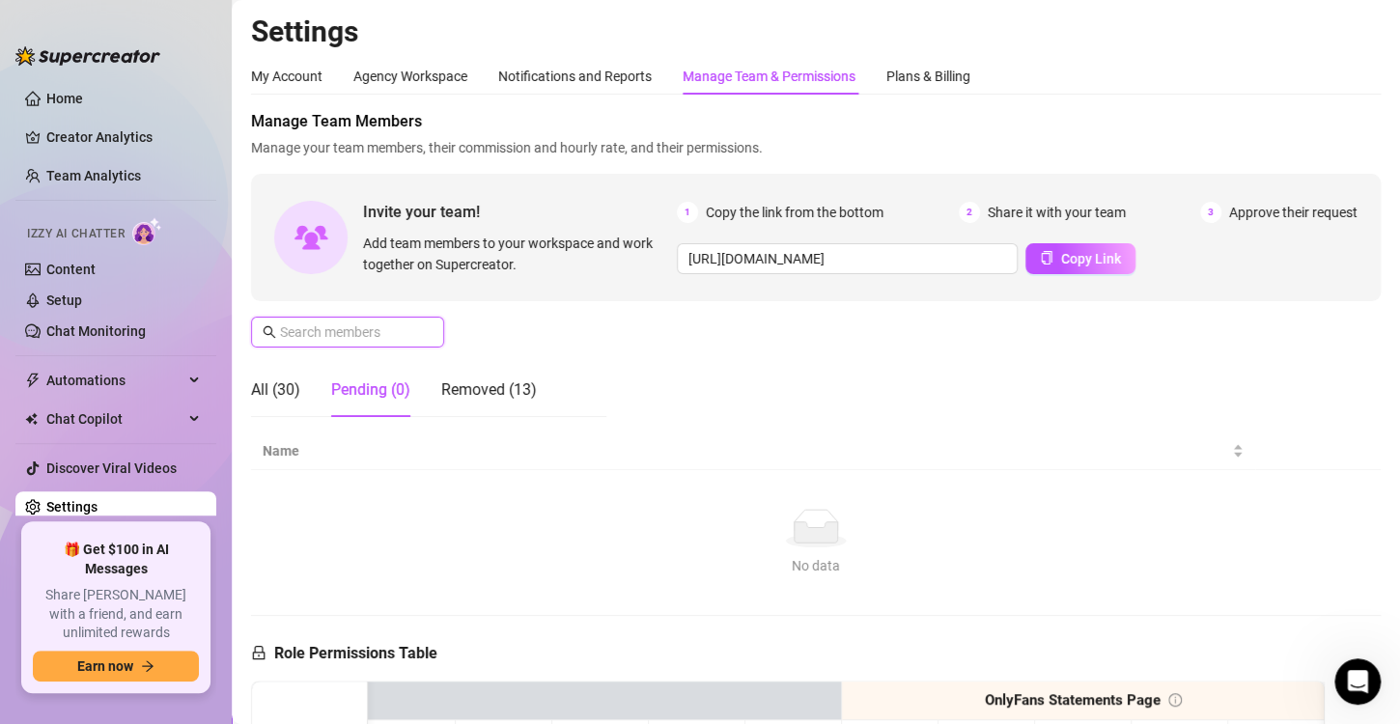
click at [334, 336] on input "text" at bounding box center [348, 331] width 137 height 21
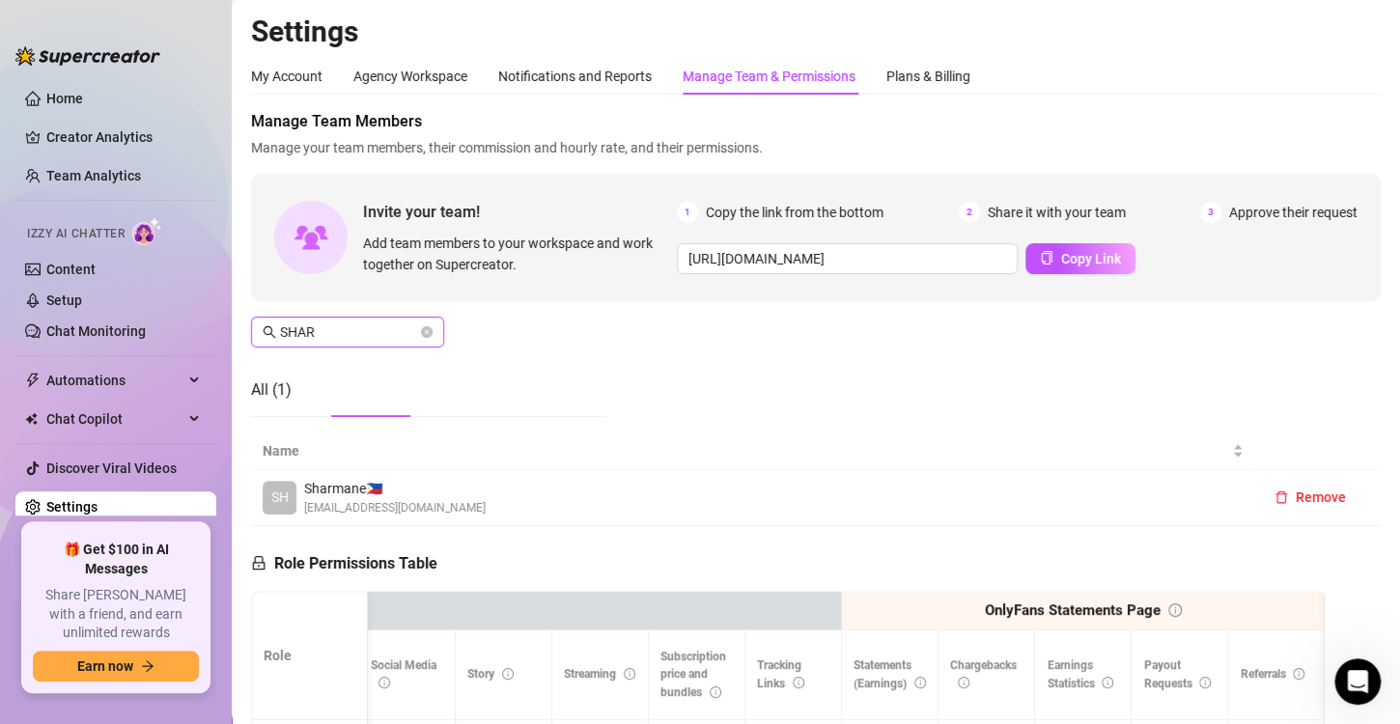
type input "SHAR"
click at [555, 321] on div "Manage Team Members Manage your team members, their commission and hourly rate,…" at bounding box center [815, 271] width 1129 height 322
click at [425, 337] on icon "close-circle" at bounding box center [427, 332] width 12 height 12
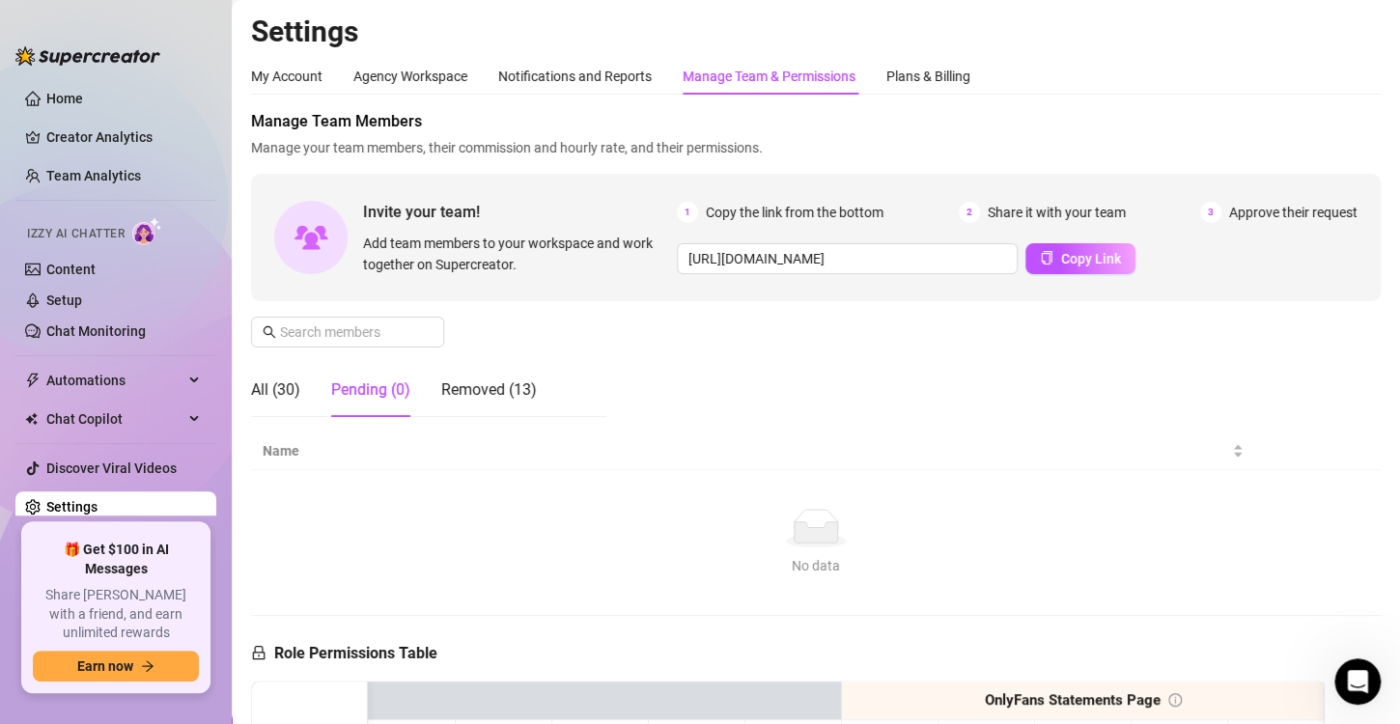
click at [585, 319] on div "Manage Team Members Manage your team members, their commission and hourly rate,…" at bounding box center [815, 271] width 1129 height 322
click at [565, 311] on div "Manage Team Members Manage your team members, their commission and hourly rate,…" at bounding box center [815, 271] width 1129 height 322
click at [341, 326] on input "text" at bounding box center [348, 331] width 137 height 21
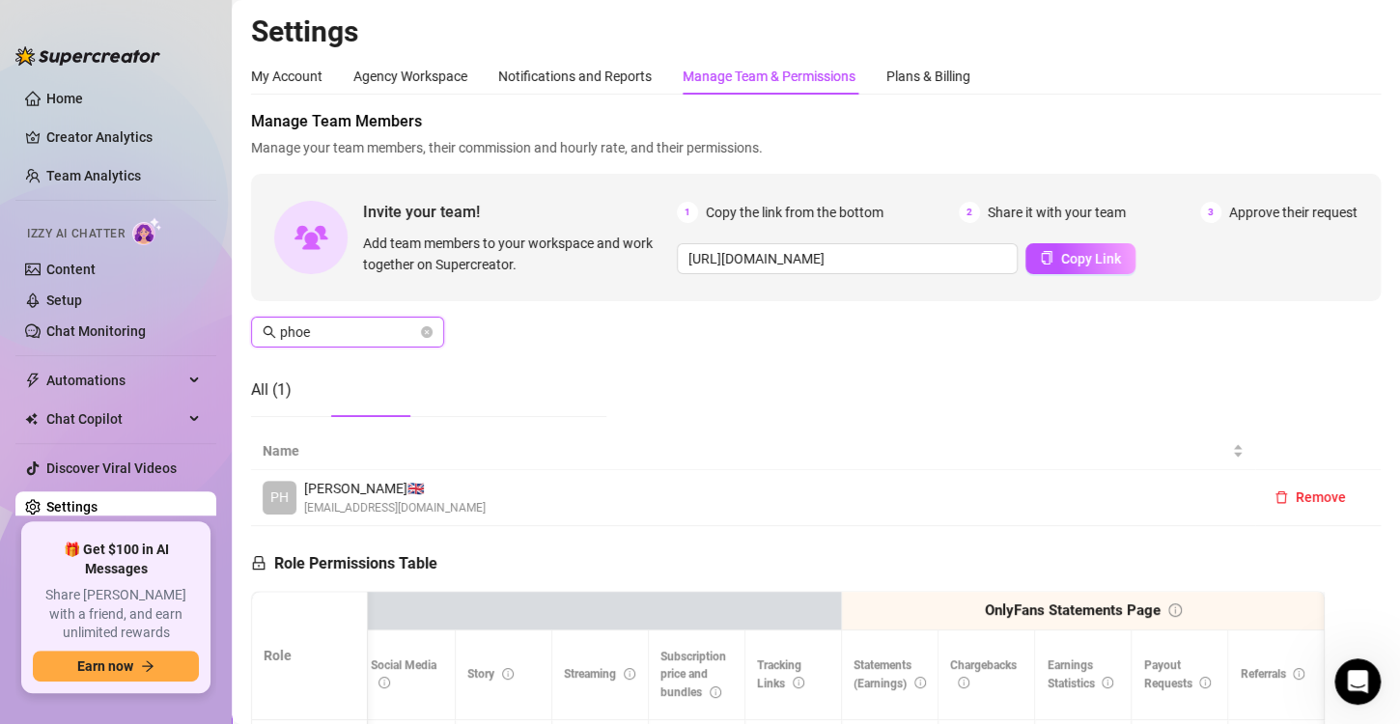
type input "phoe"
click at [681, 363] on div "Manage Team Members Manage your team members, their commission and hourly rate,…" at bounding box center [815, 271] width 1129 height 322
drag, startPoint x: 971, startPoint y: 359, endPoint x: 771, endPoint y: 317, distance: 204.3
click at [929, 345] on div "Manage Team Members Manage your team members, their commission and hourly rate,…" at bounding box center [815, 271] width 1129 height 322
click at [422, 332] on icon "close-circle" at bounding box center [427, 332] width 12 height 12
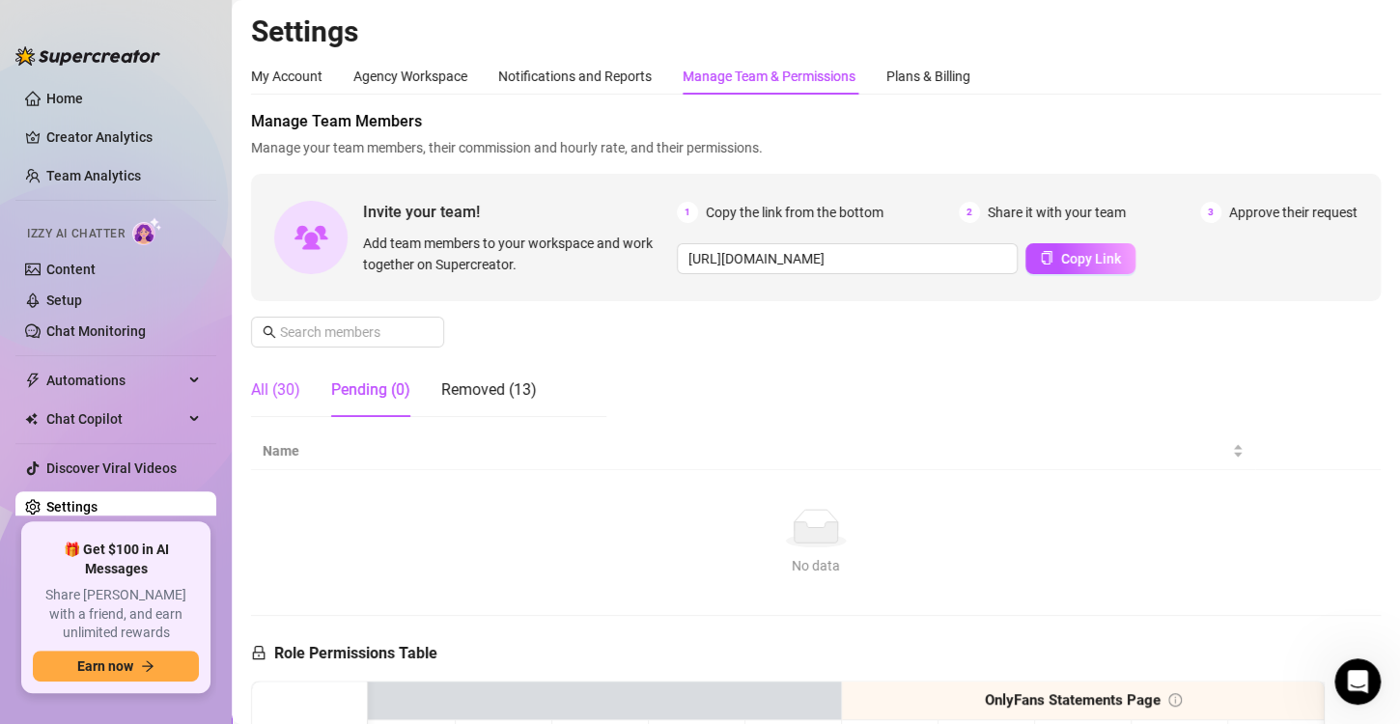
click at [270, 391] on div "All (30)" at bounding box center [275, 389] width 49 height 23
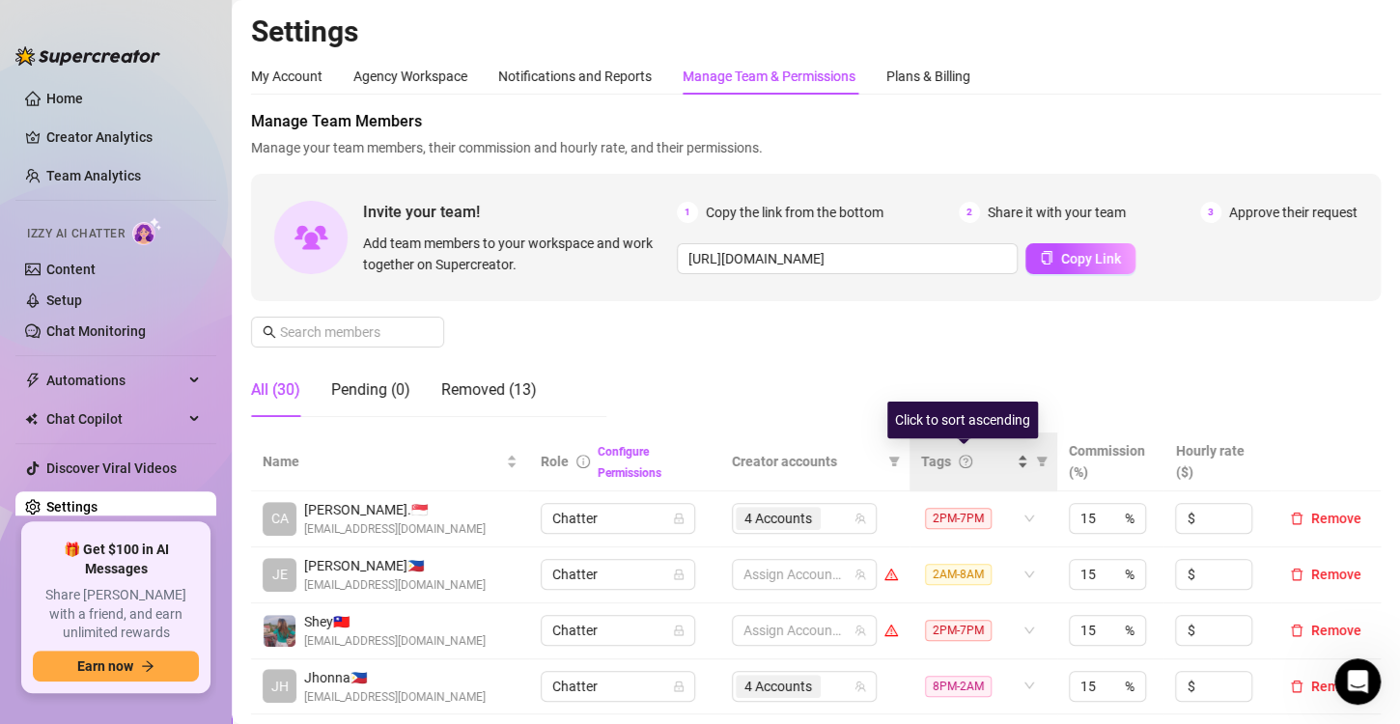
click at [1005, 462] on div "Tags" at bounding box center [974, 461] width 107 height 21
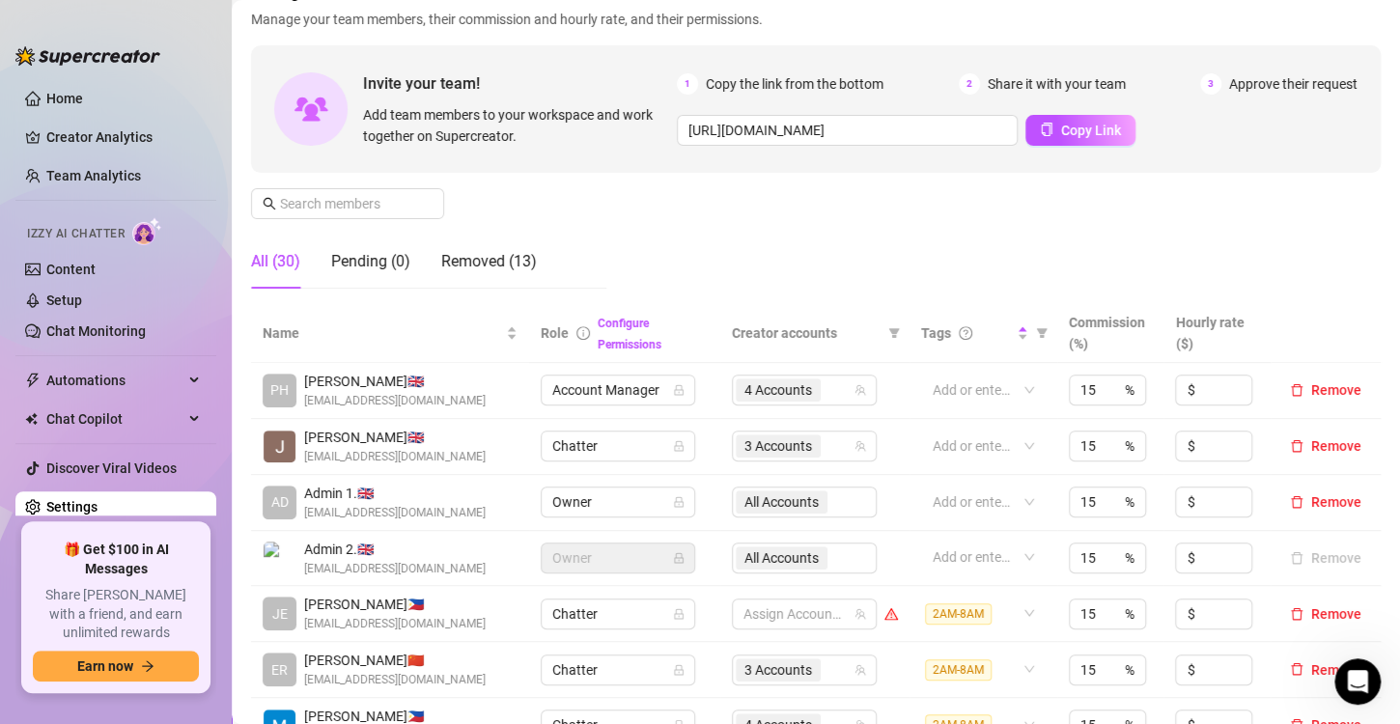
scroll to position [290, 0]
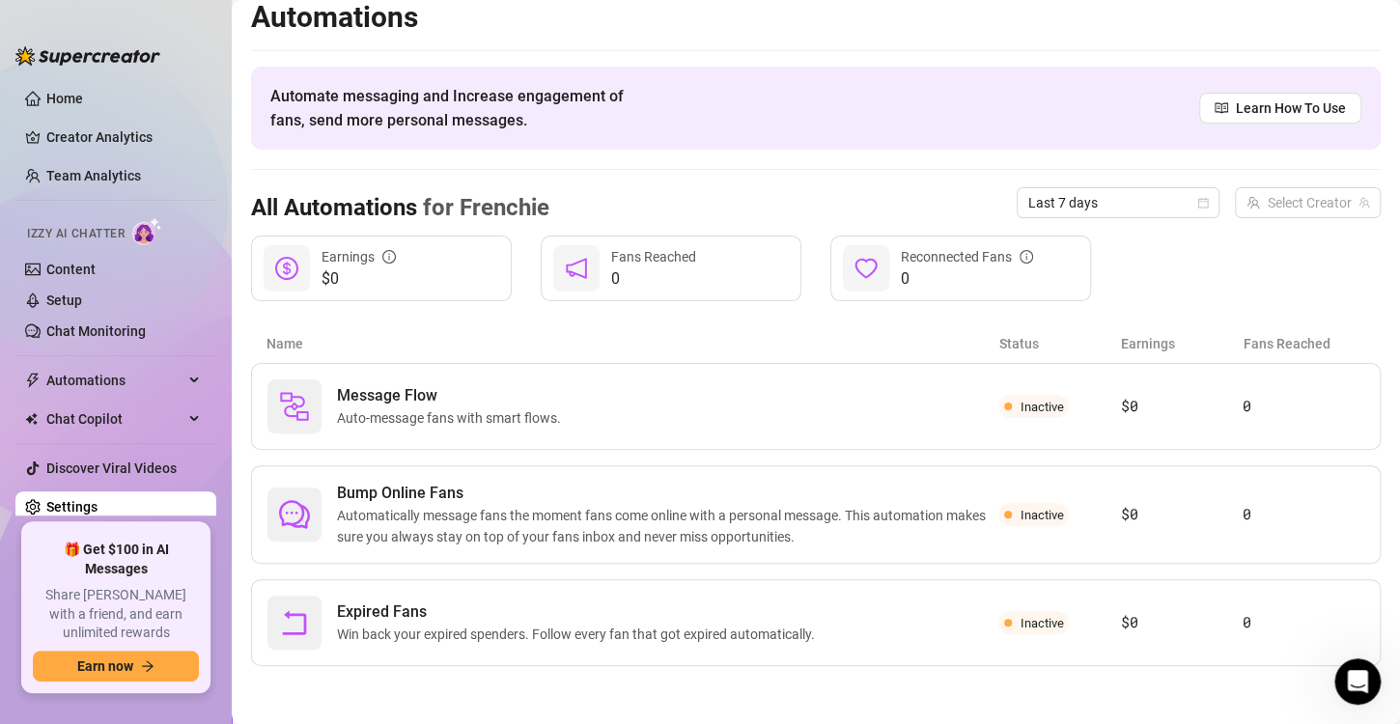
scroll to position [12, 0]
